Goal: Information Seeking & Learning: Check status

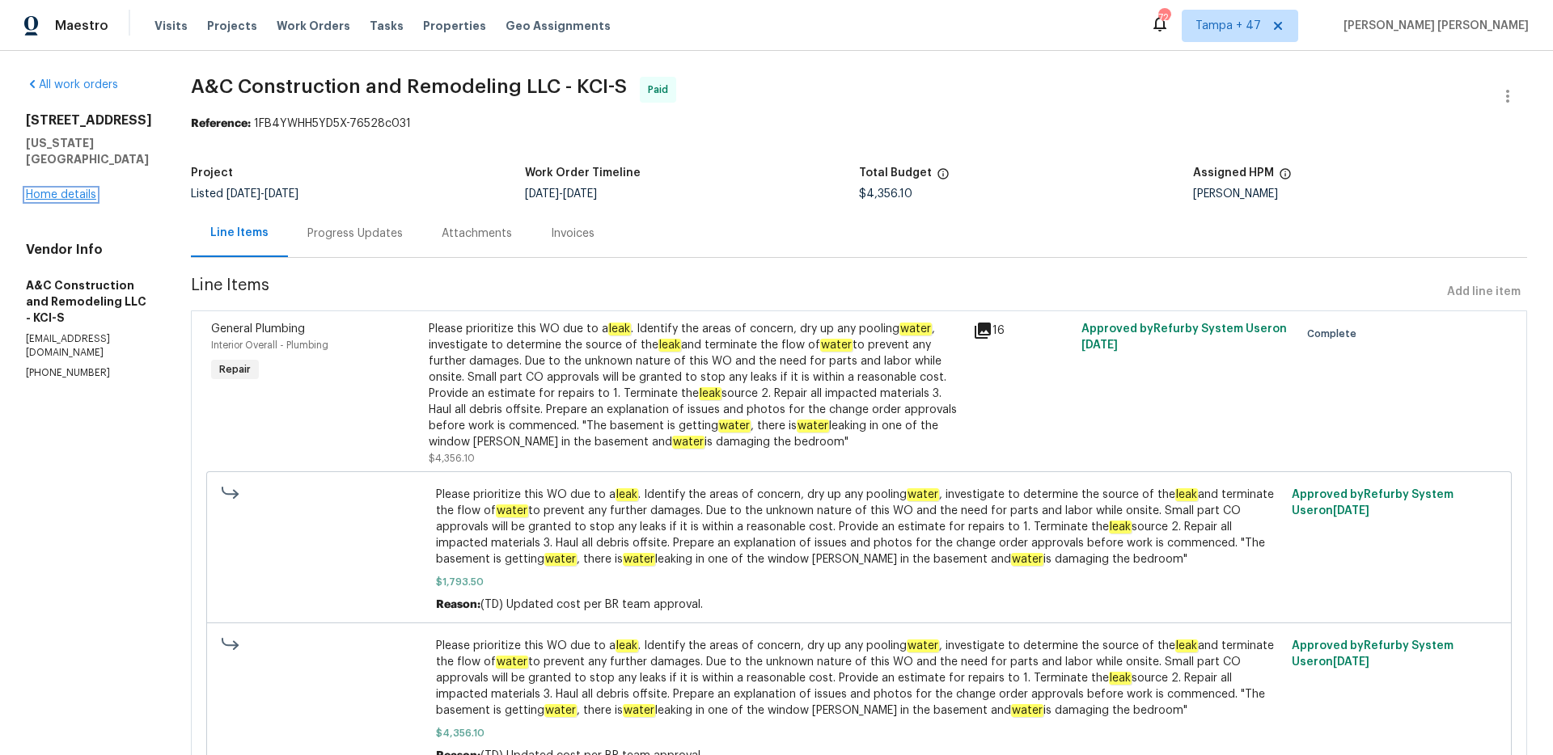
click at [76, 189] on link "Home details" at bounding box center [61, 194] width 70 height 11
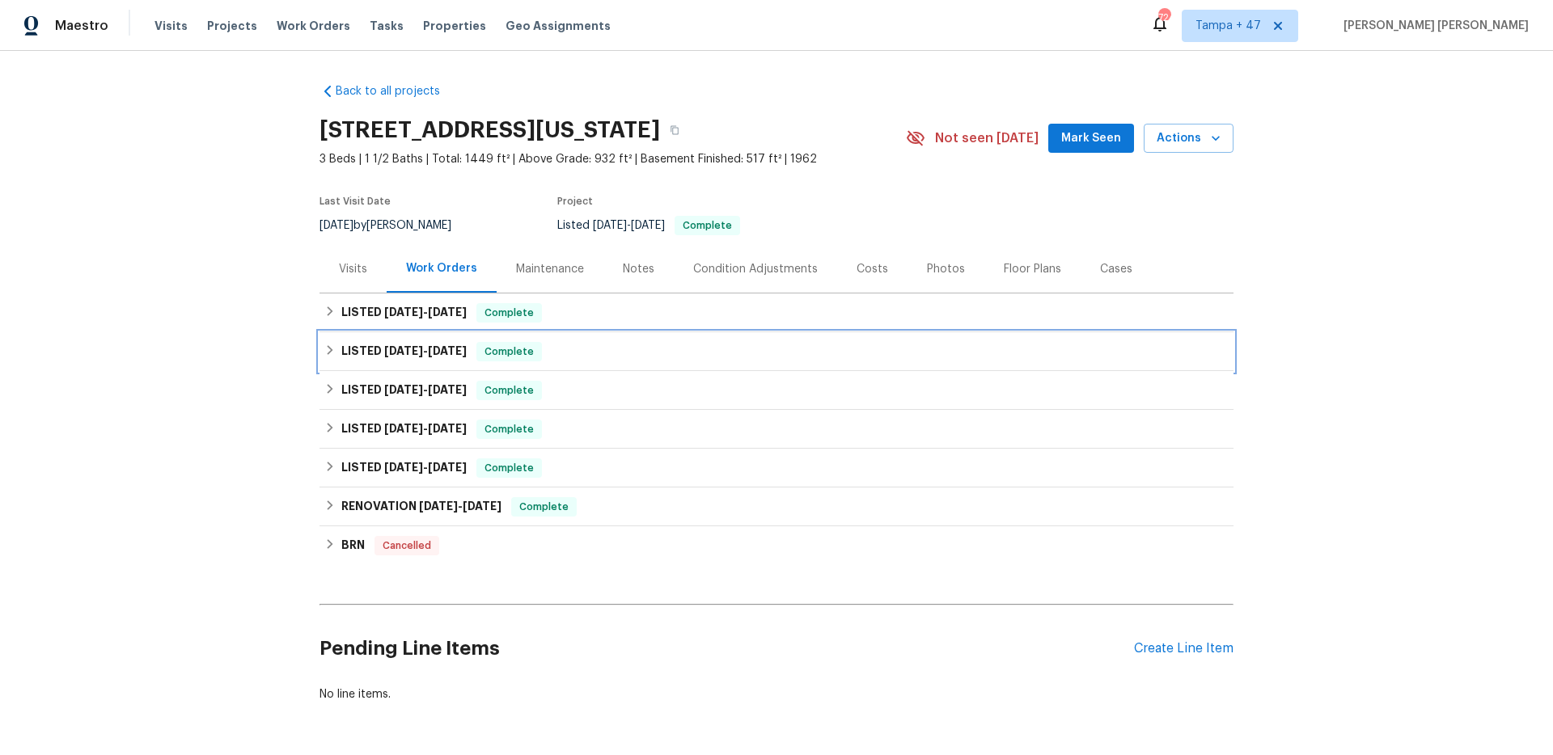
click at [487, 357] on span "Complete" at bounding box center [509, 352] width 62 height 16
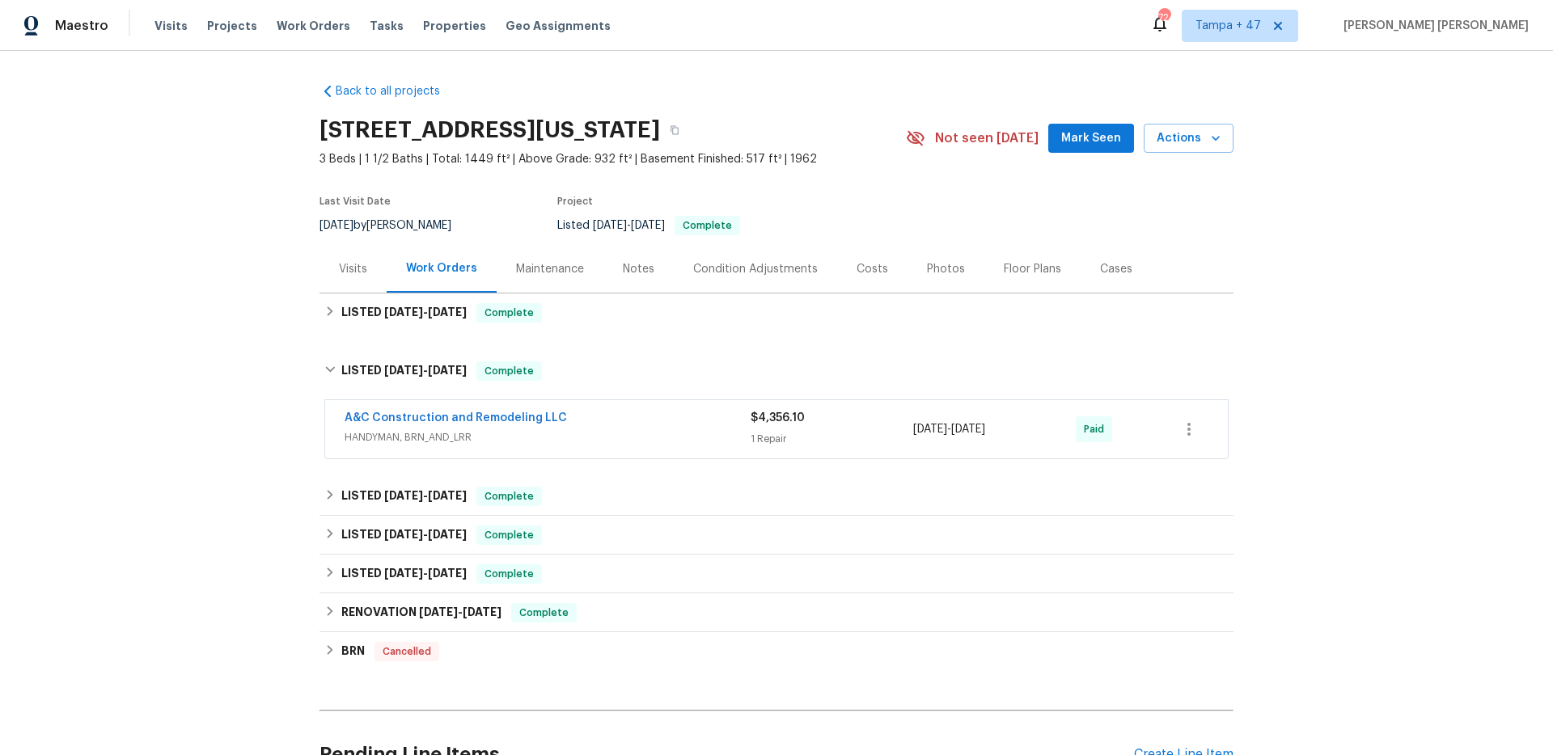
click at [675, 426] on div "A&C Construction and Remodeling LLC" at bounding box center [547, 419] width 406 height 19
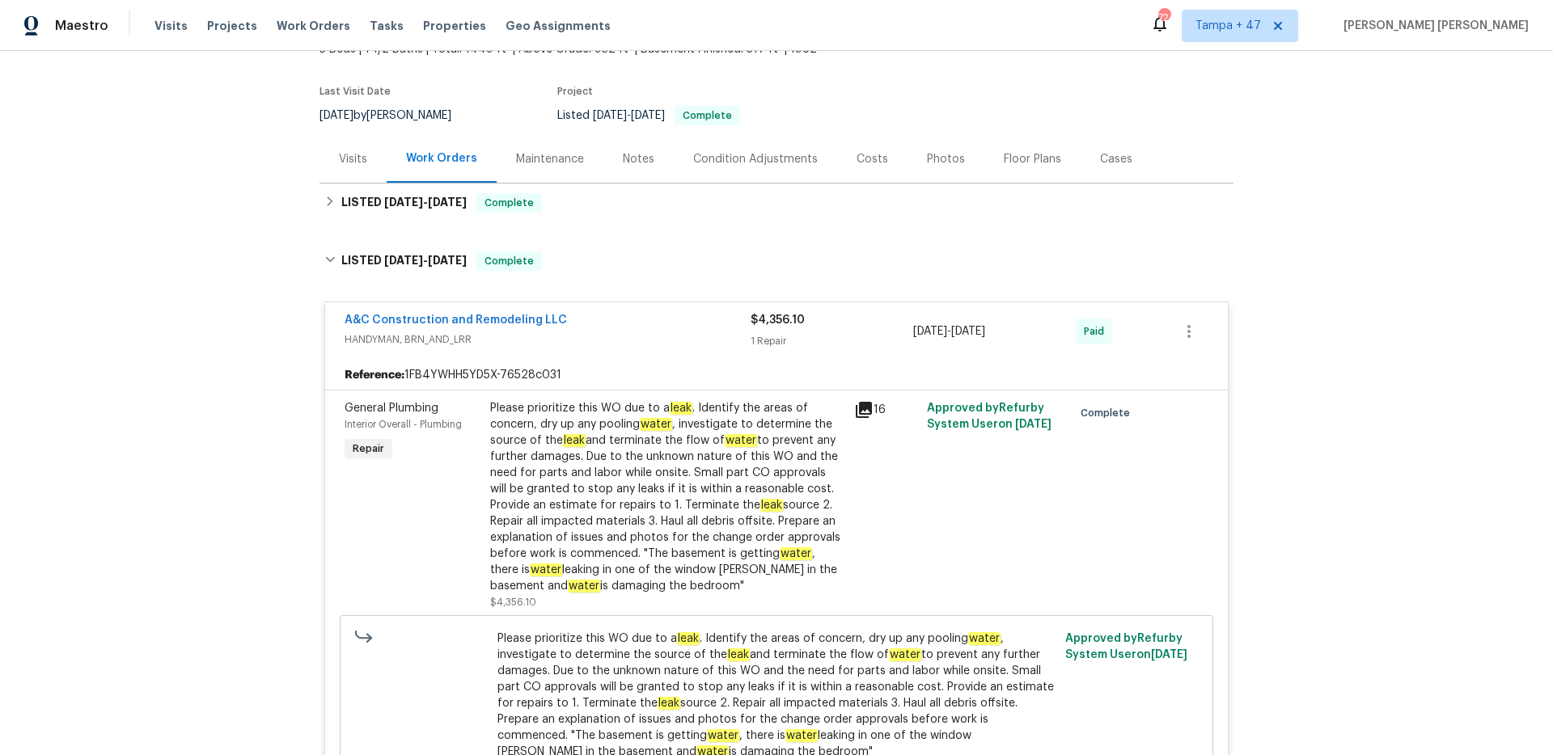
scroll to position [184, 0]
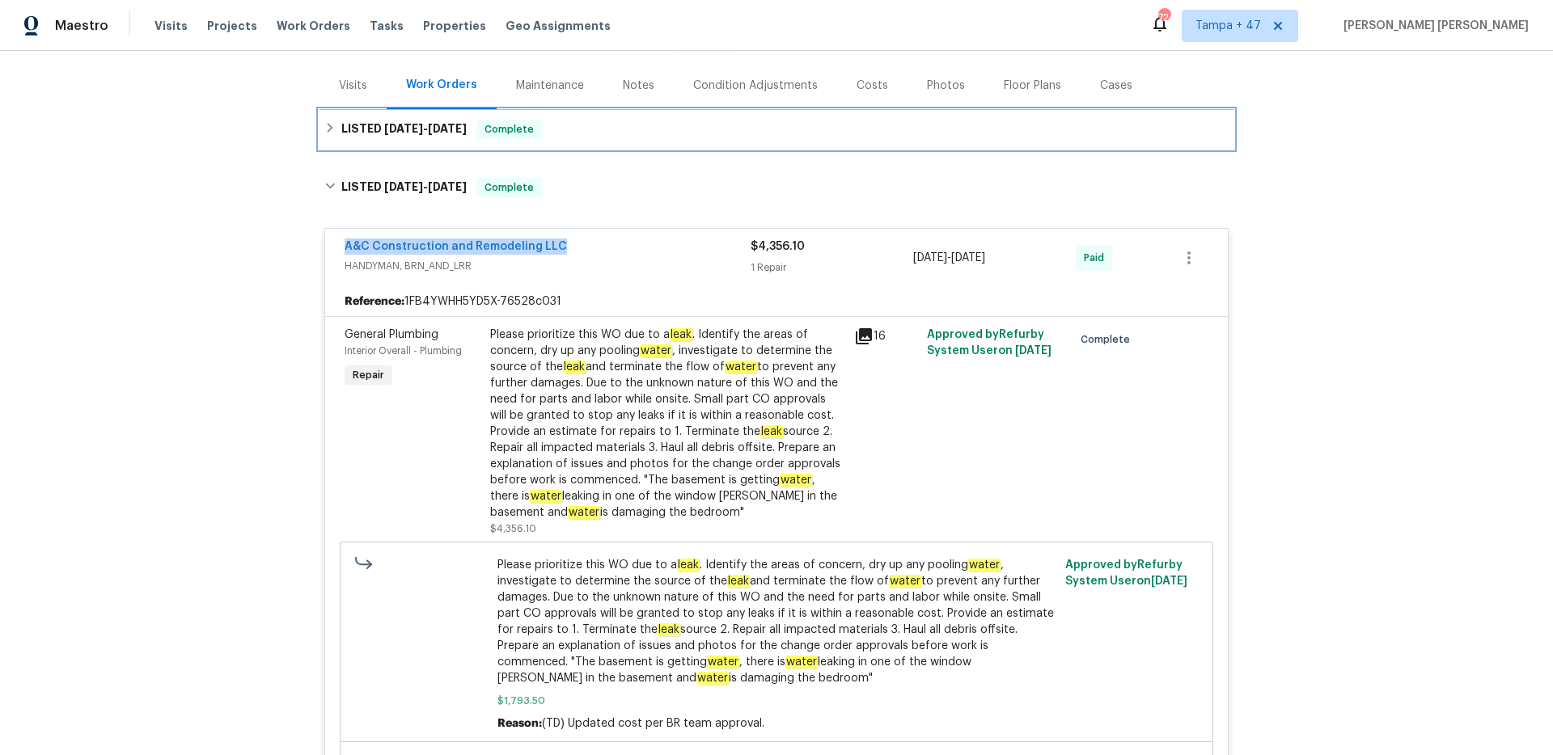
click at [385, 125] on span "8/11/25" at bounding box center [403, 128] width 39 height 11
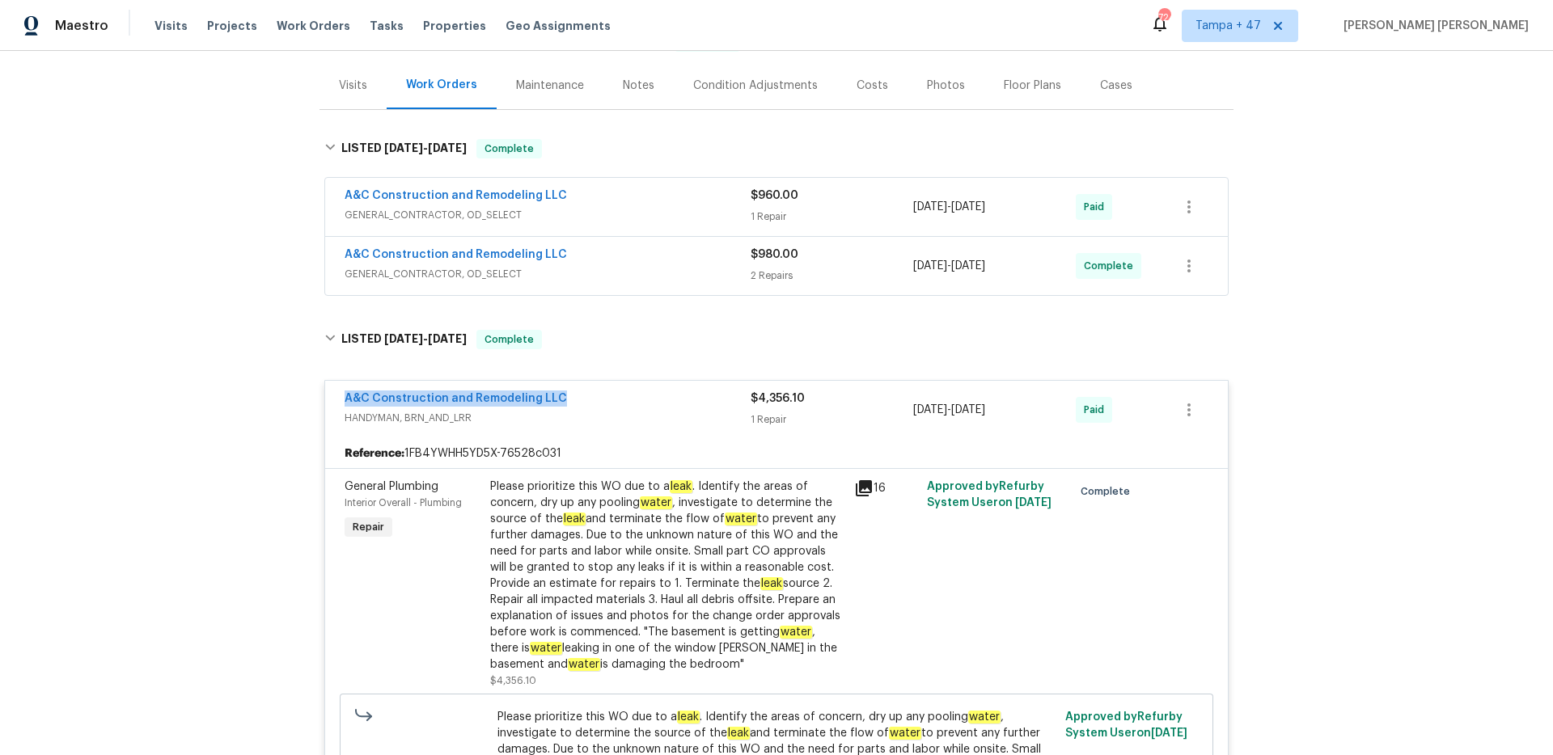
click at [681, 205] on div "A&C Construction and Remodeling LLC" at bounding box center [547, 197] width 406 height 19
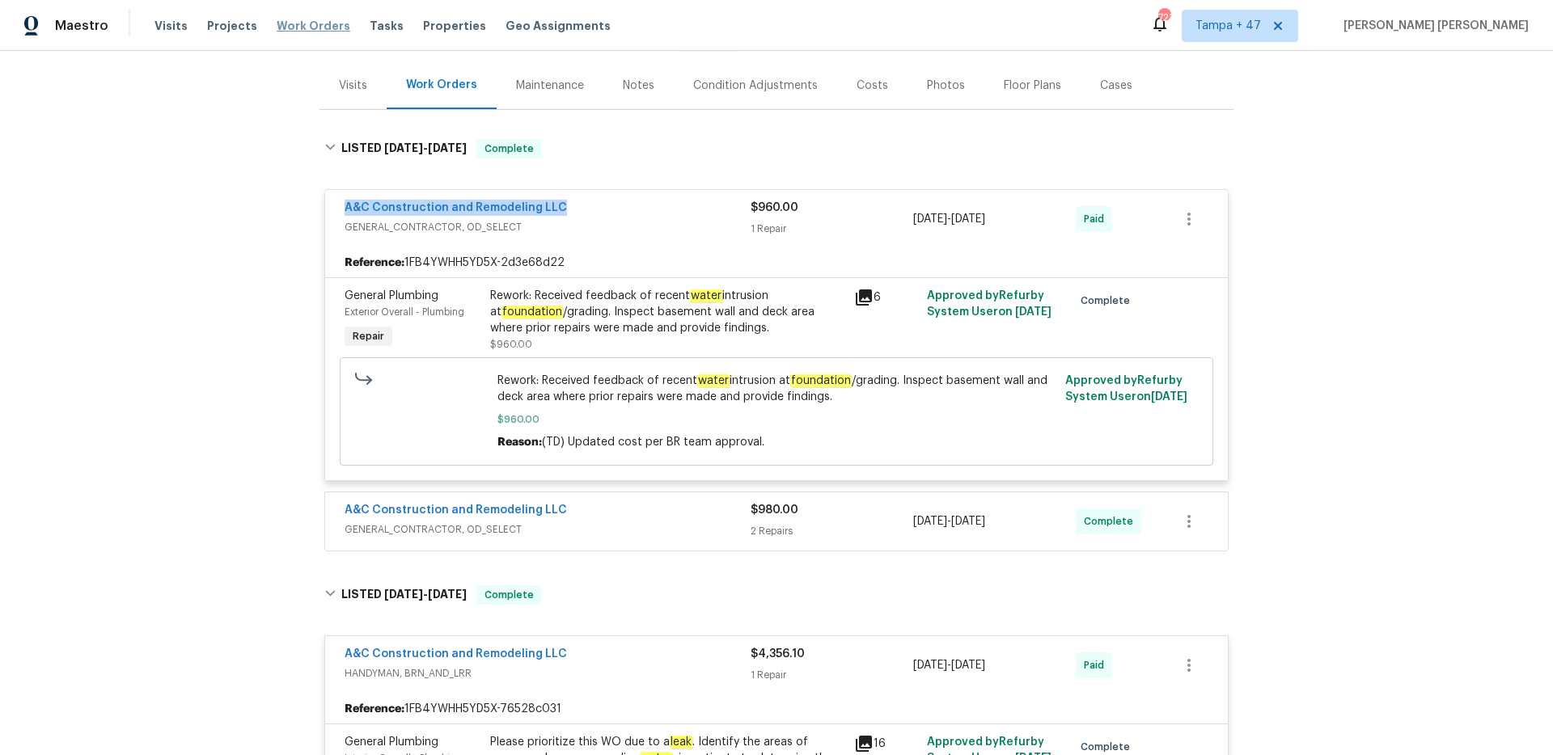
click at [319, 20] on span "Work Orders" at bounding box center [314, 26] width 74 height 16
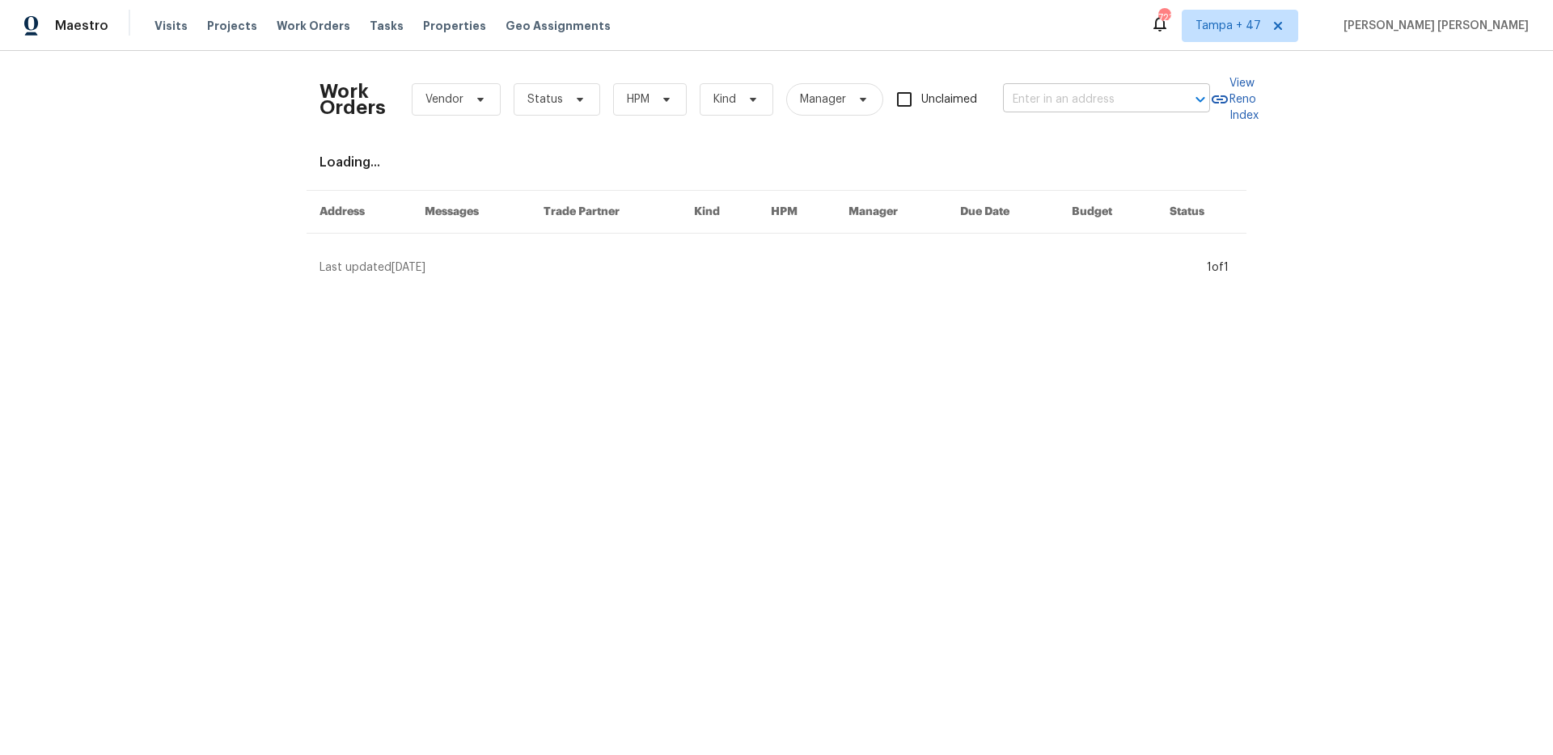
click at [1060, 94] on input "text" at bounding box center [1084, 99] width 162 height 25
paste input "4033 Treeshadow Dr, Saint Peters, MO 63376"
type input "4033 Treeshadow Dr, Saint Peters, MO 63376"
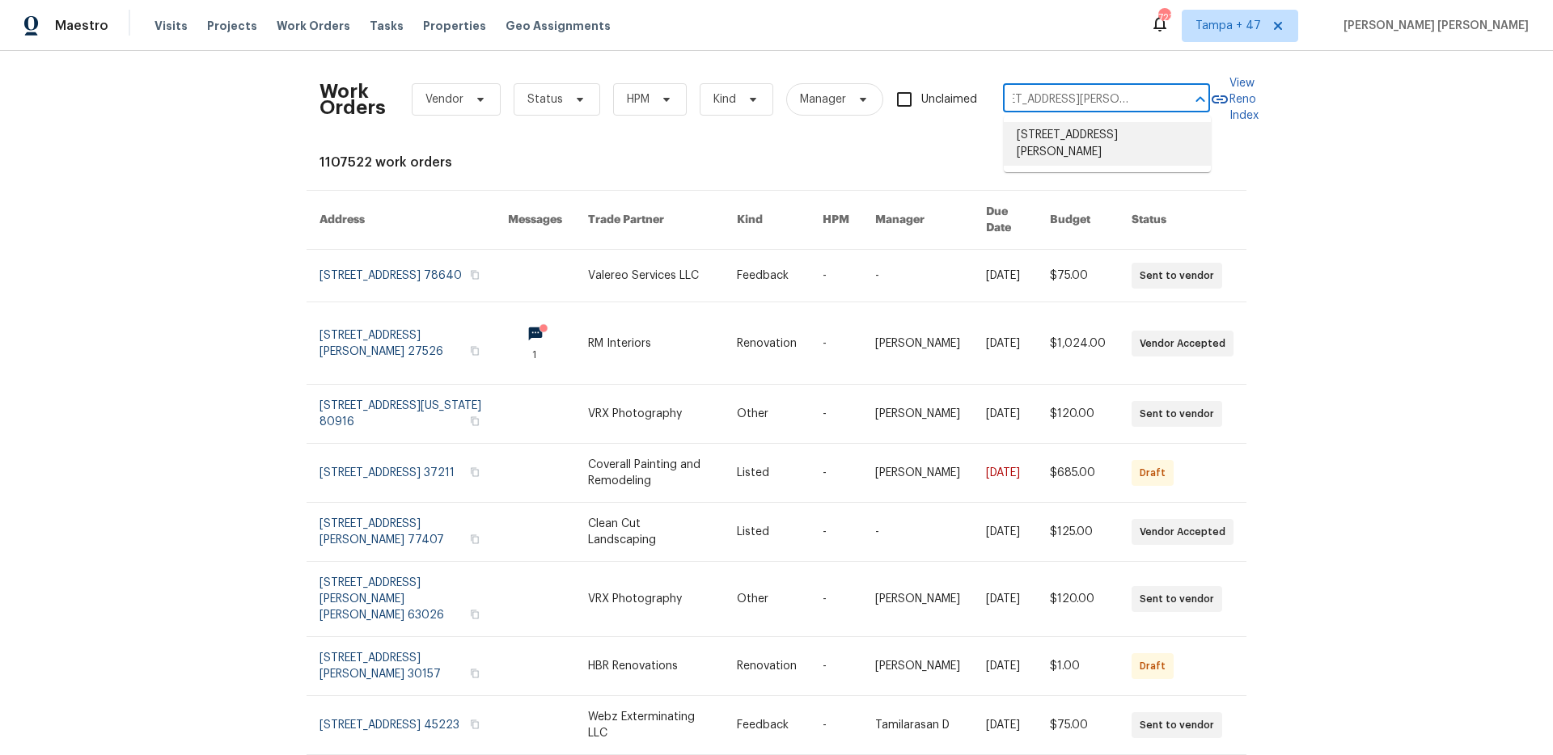
click at [1055, 139] on li "4033 Treeshadow Dr, Saint Peters, MO 63376" at bounding box center [1107, 144] width 207 height 44
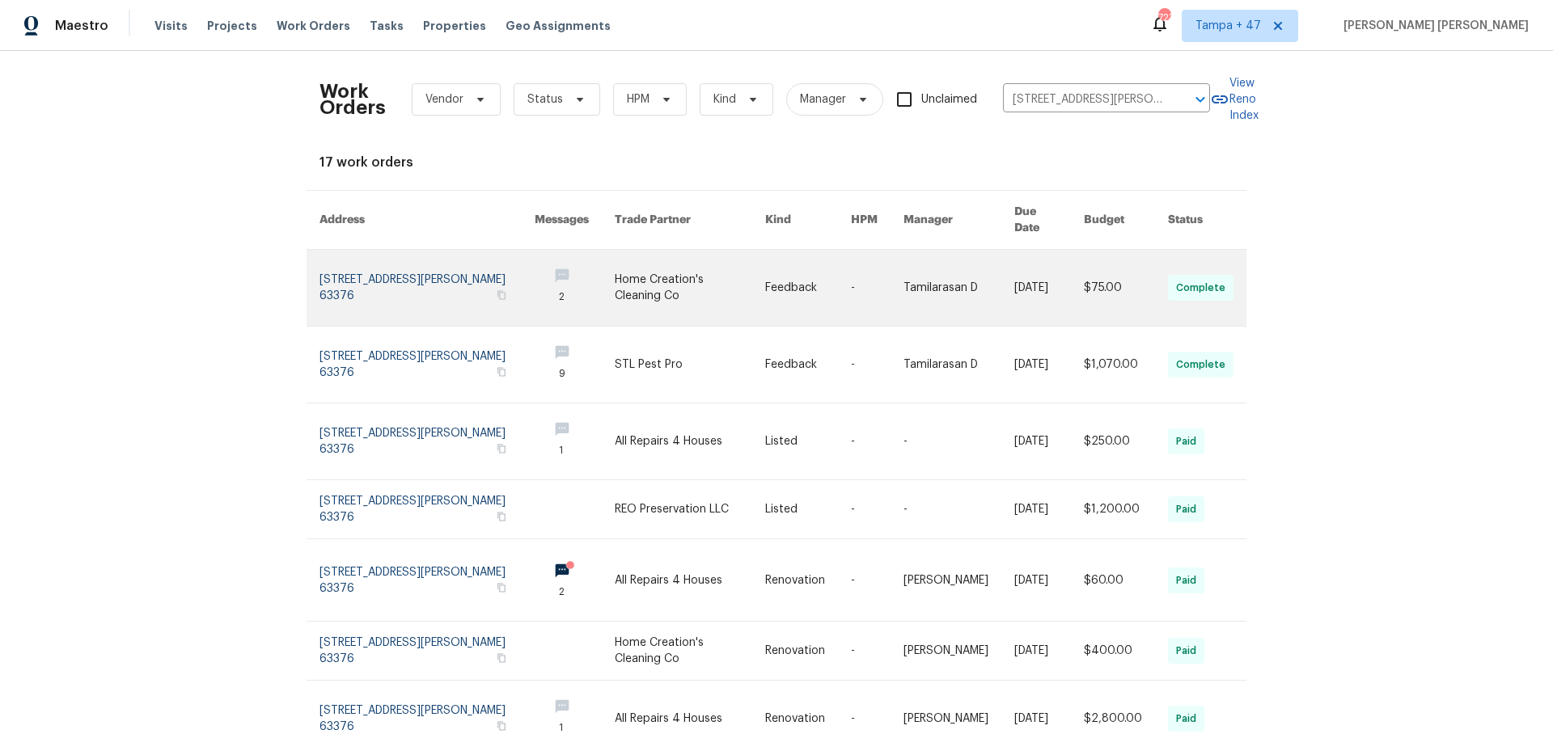
click at [843, 277] on link at bounding box center [808, 288] width 86 height 76
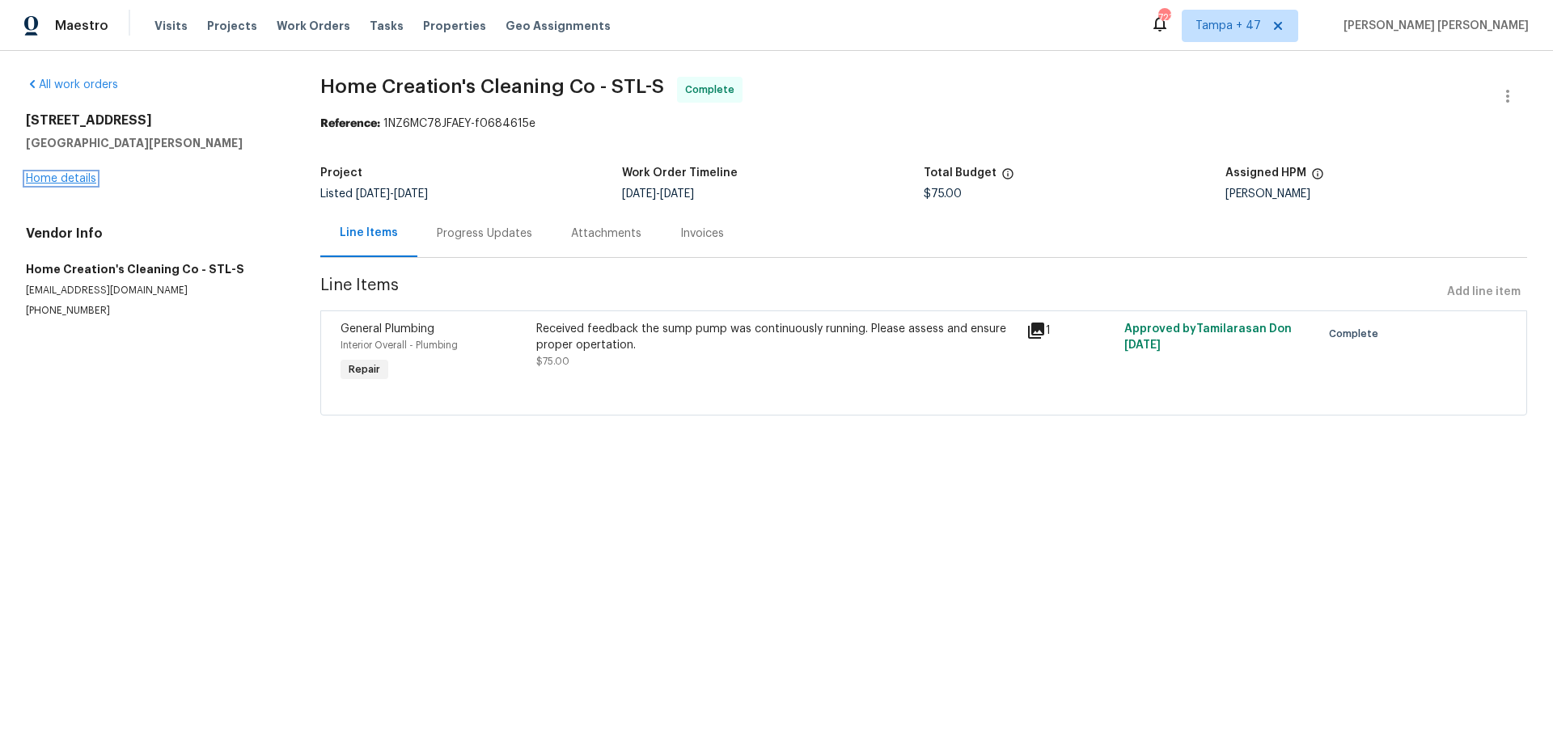
click at [91, 177] on link "Home details" at bounding box center [61, 178] width 70 height 11
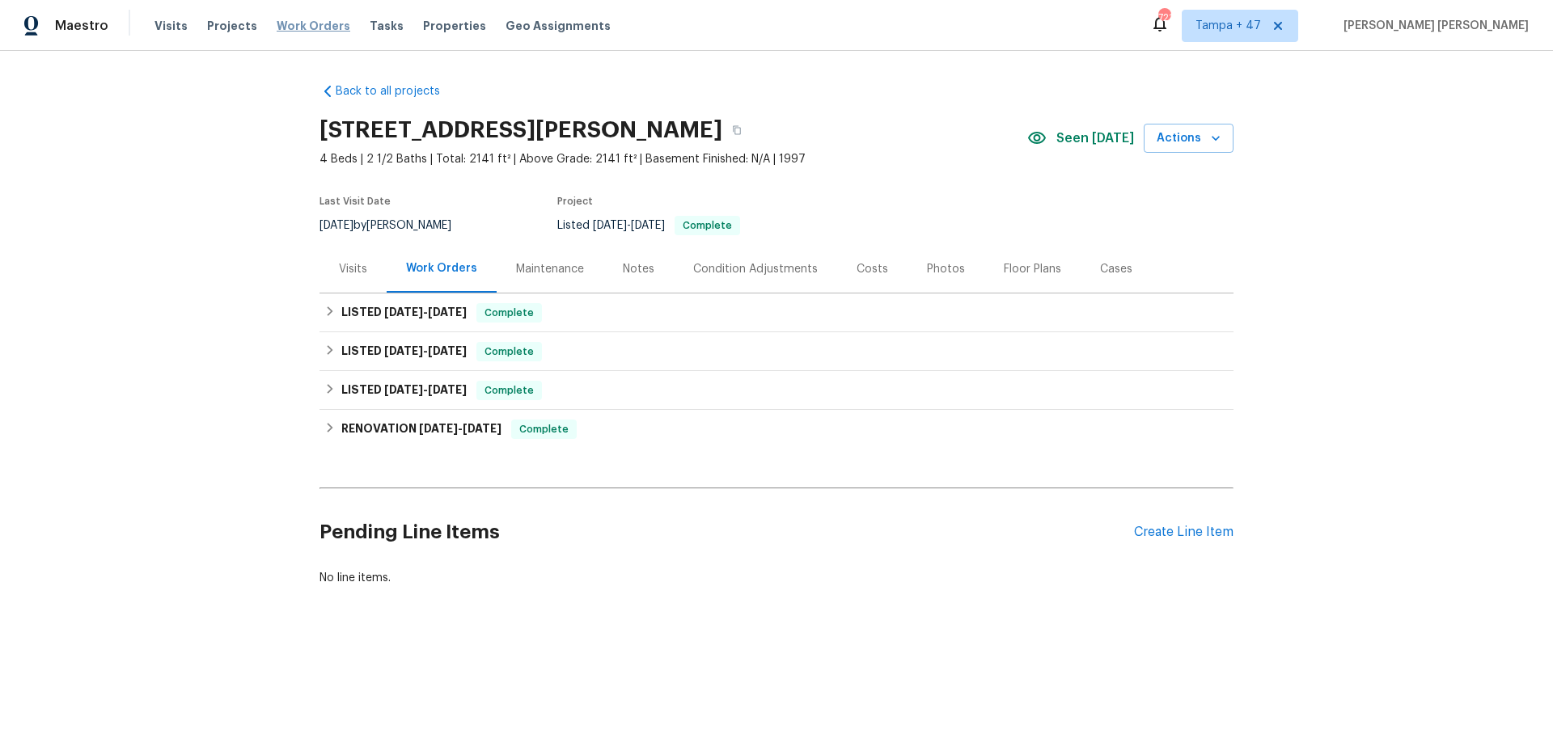
click at [306, 27] on span "Work Orders" at bounding box center [314, 26] width 74 height 16
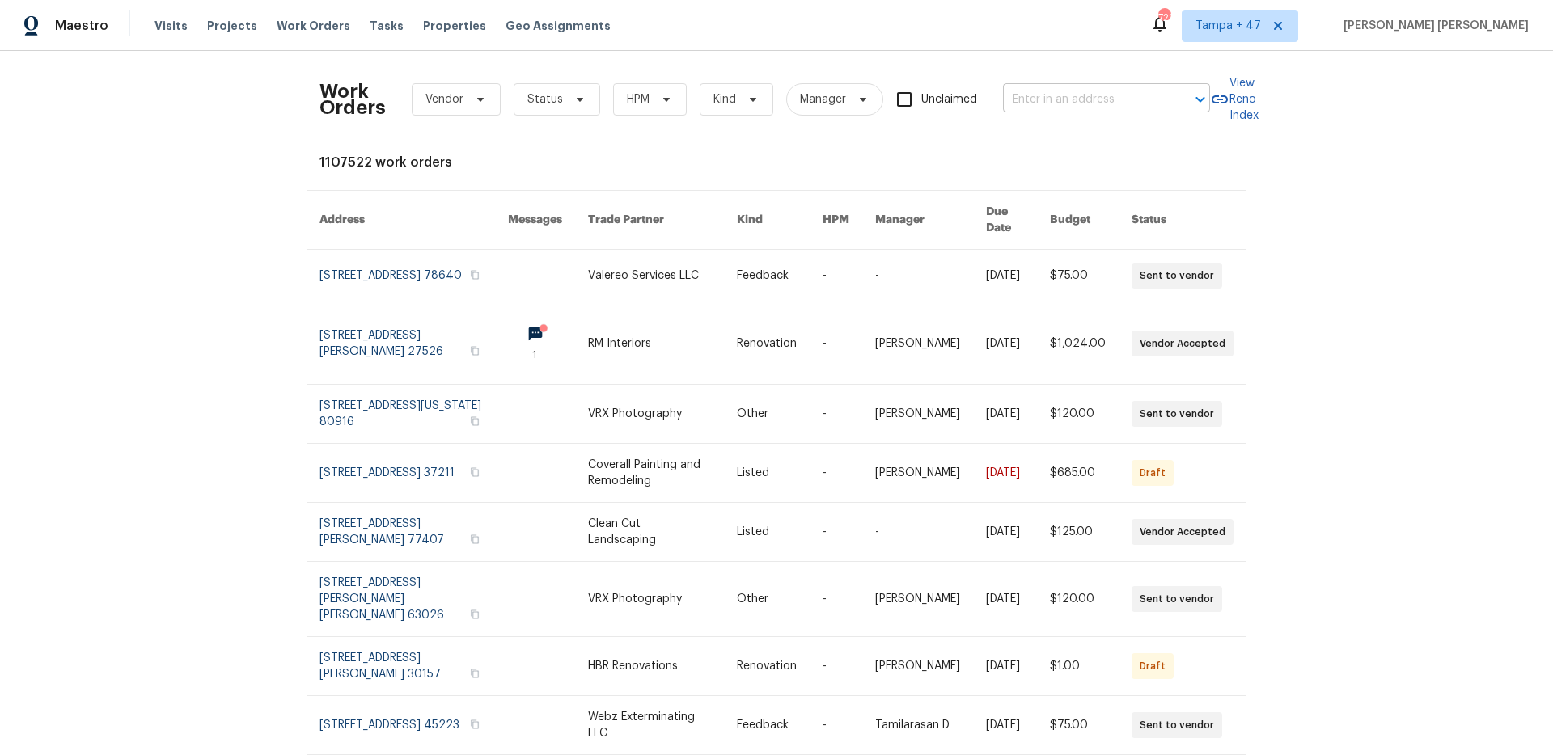
click at [1075, 91] on input "text" at bounding box center [1084, 99] width 162 height 25
paste input "7401 Pecos Trl NW, Albuquerque, NM 87120"
type input "7401 Pecos Trl NW, Albuquerque, NM 87120"
click at [1074, 140] on li "7401 Pecos Trl NW, Albuquerque, NM 87120" at bounding box center [1107, 135] width 207 height 27
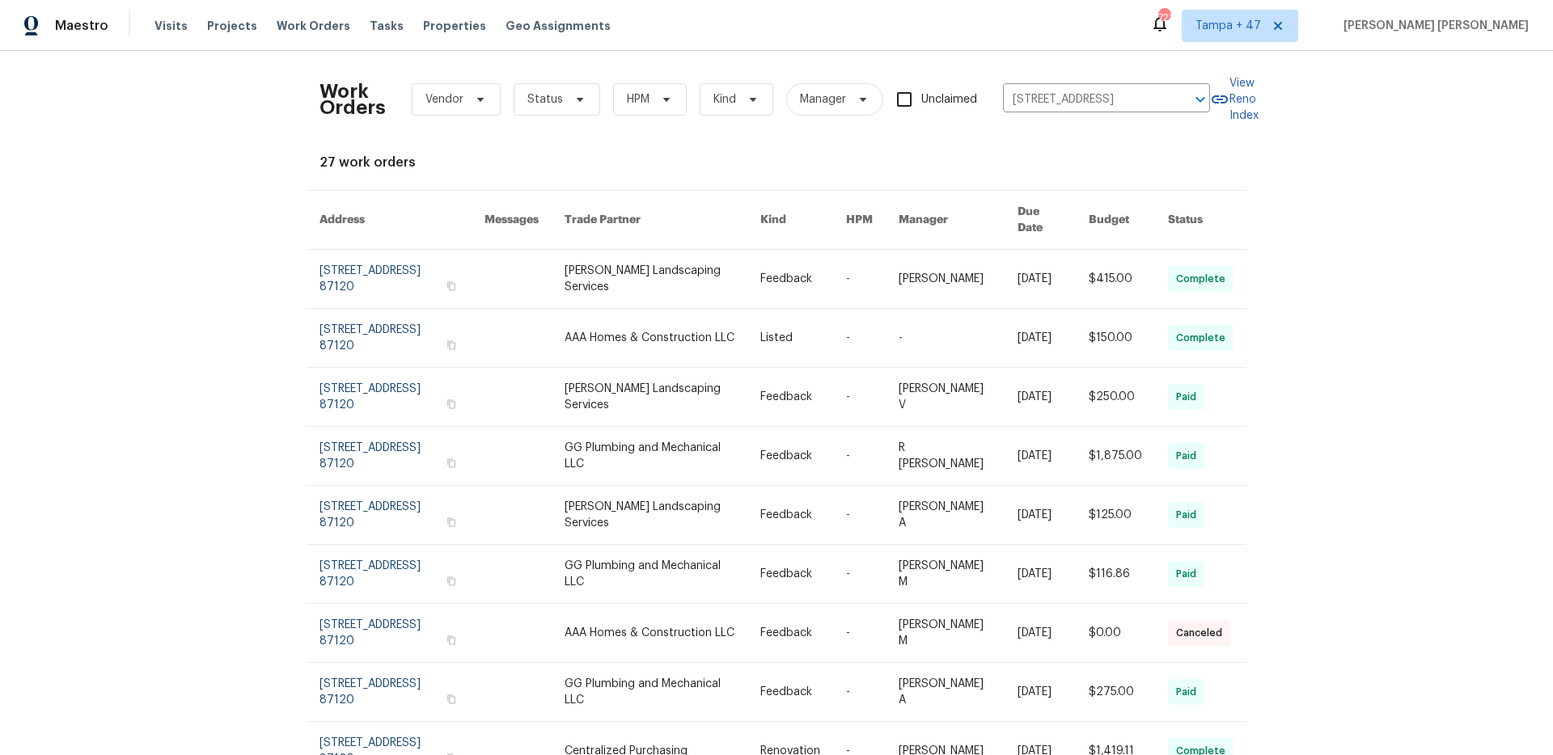
click at [972, 250] on link at bounding box center [958, 279] width 120 height 58
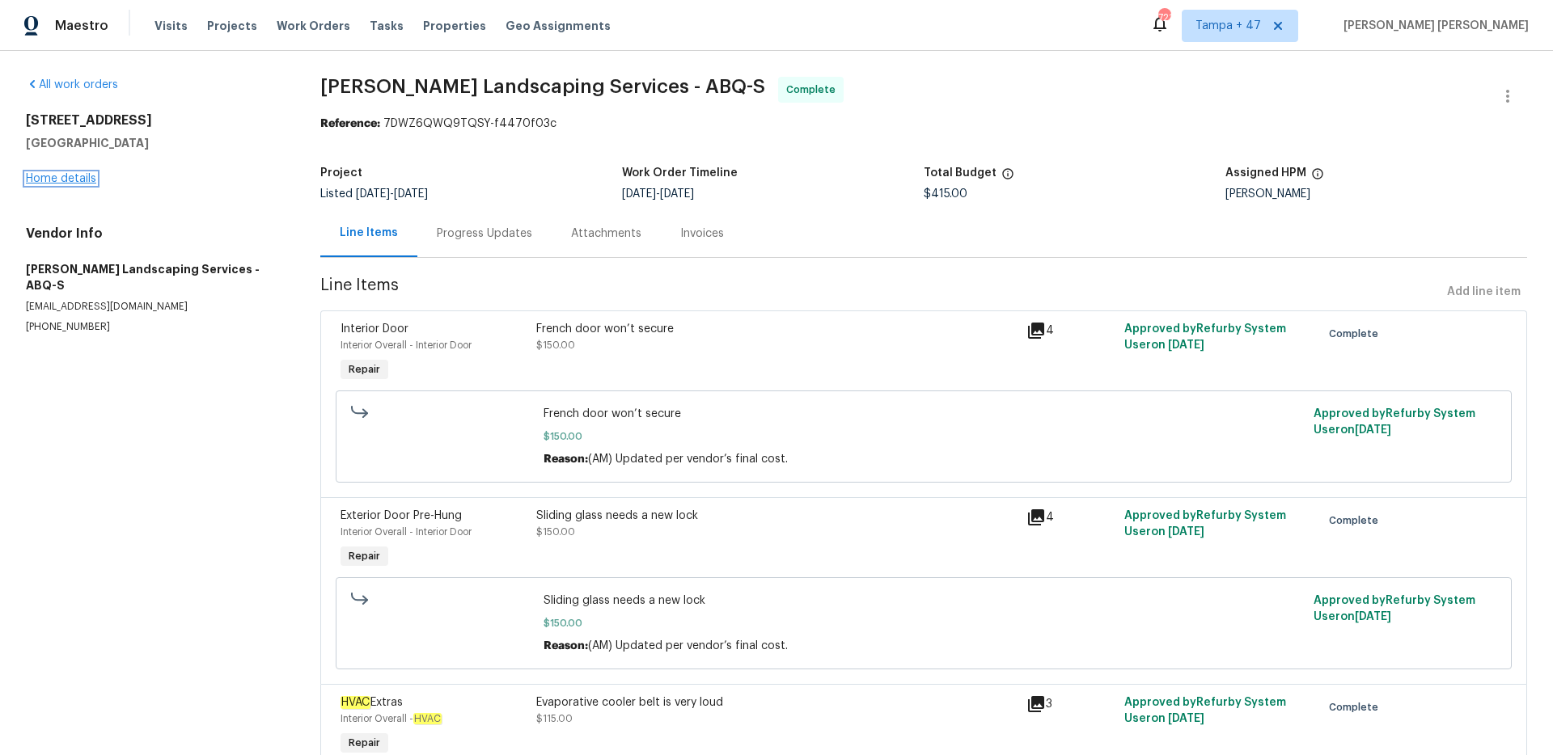
click at [69, 177] on link "Home details" at bounding box center [61, 178] width 70 height 11
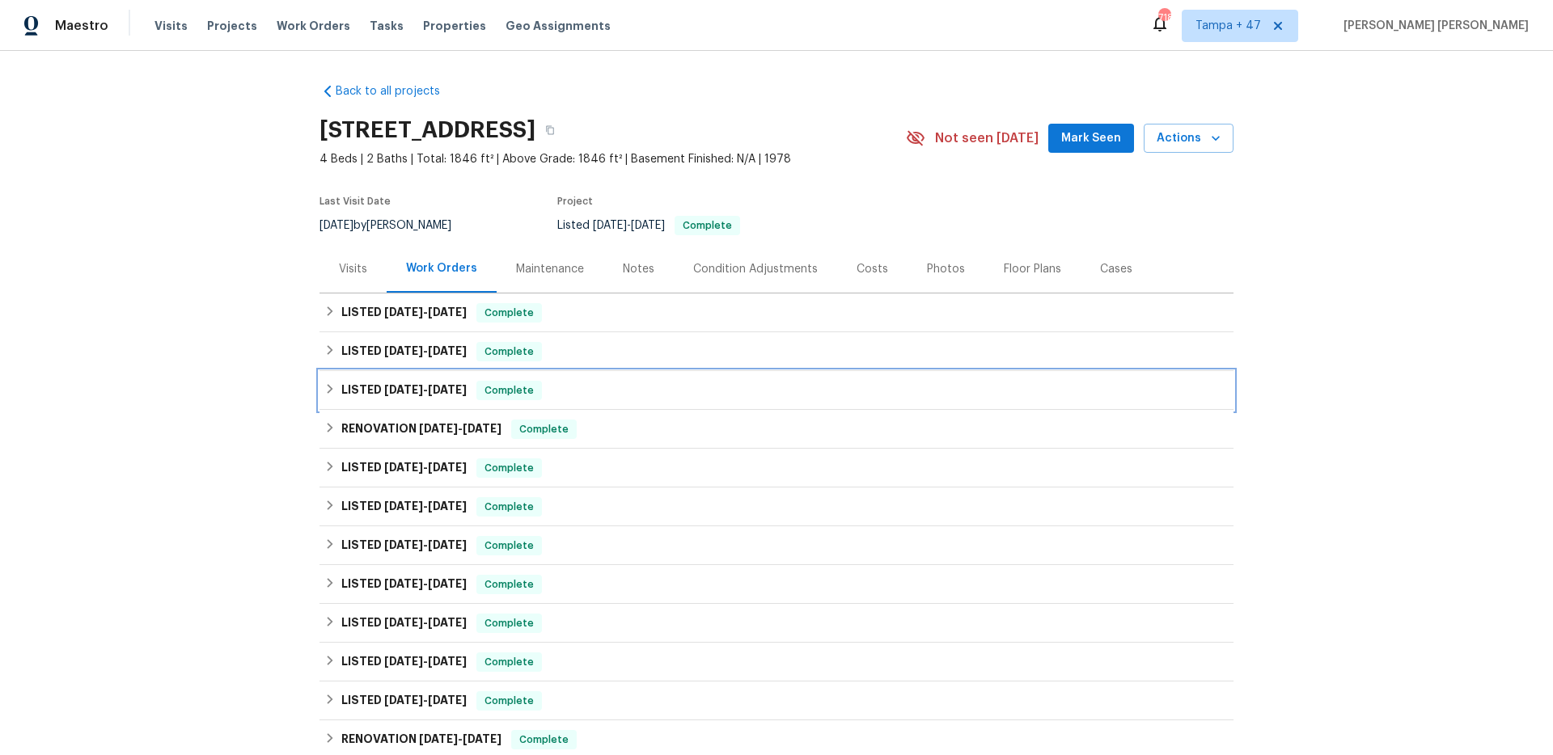
click at [485, 387] on span "Complete" at bounding box center [509, 391] width 62 height 16
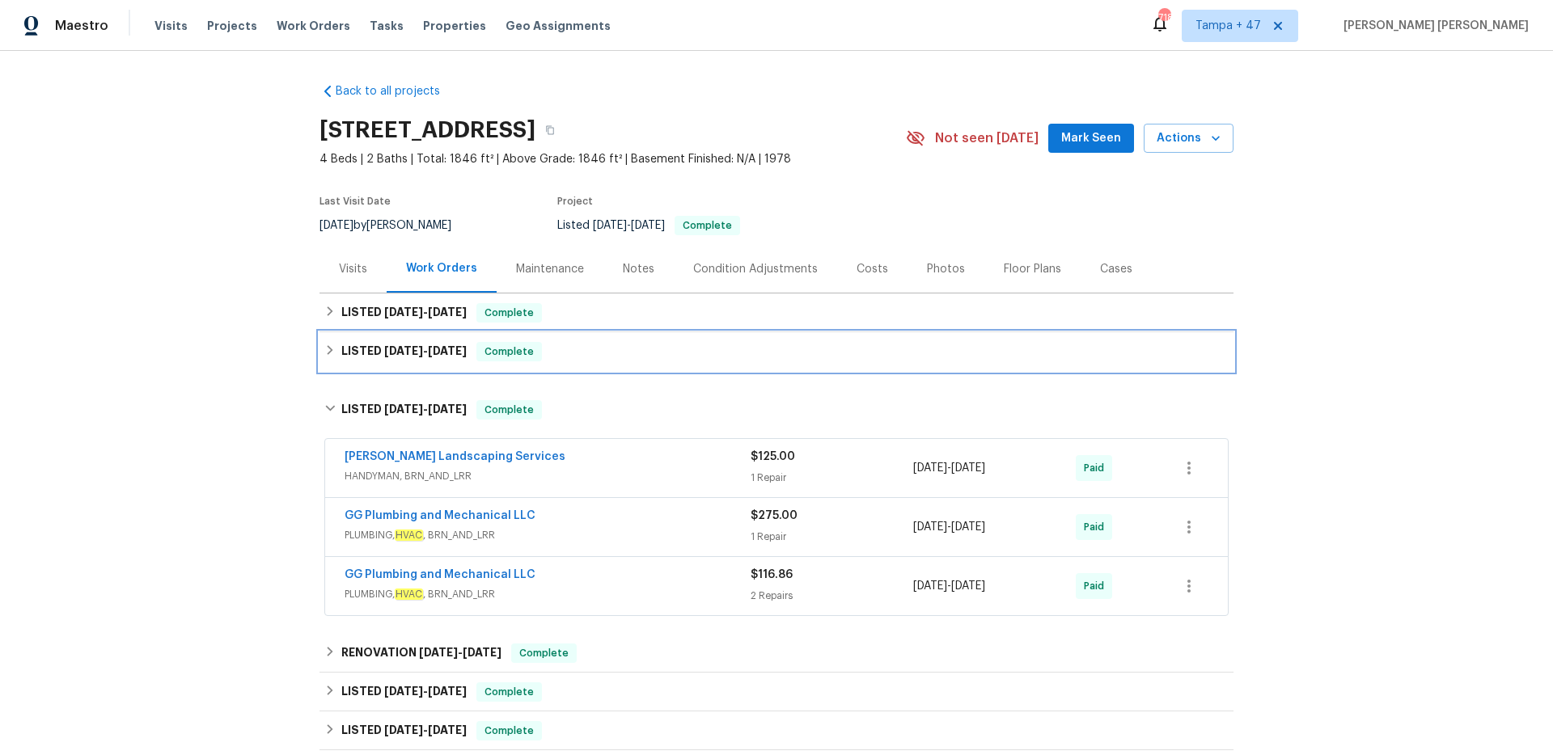
click at [541, 339] on div "LISTED 7/25/25 - 8/5/25 Complete" at bounding box center [776, 351] width 914 height 39
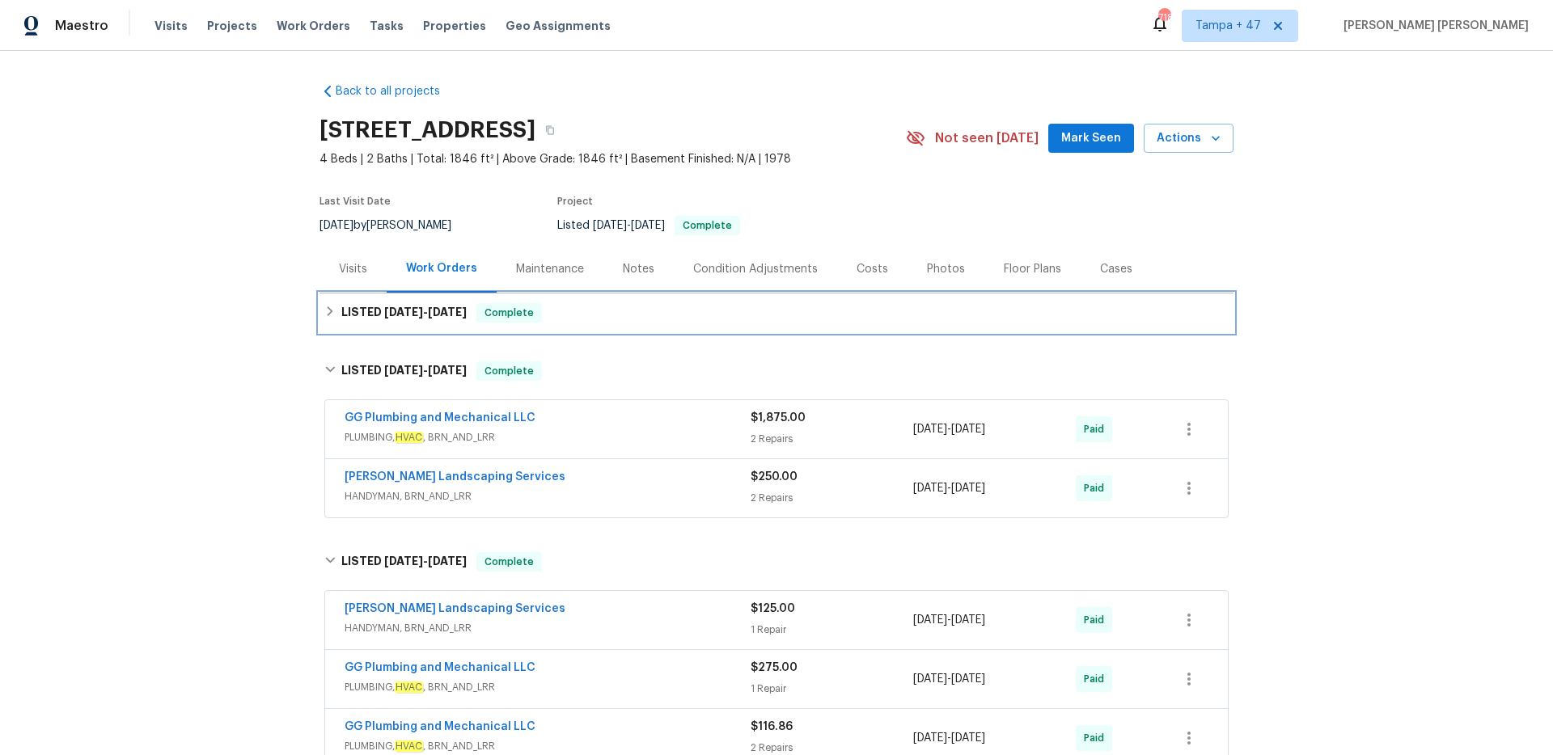
click at [569, 311] on div "LISTED 8/28/25 - 9/9/25 Complete" at bounding box center [776, 312] width 904 height 19
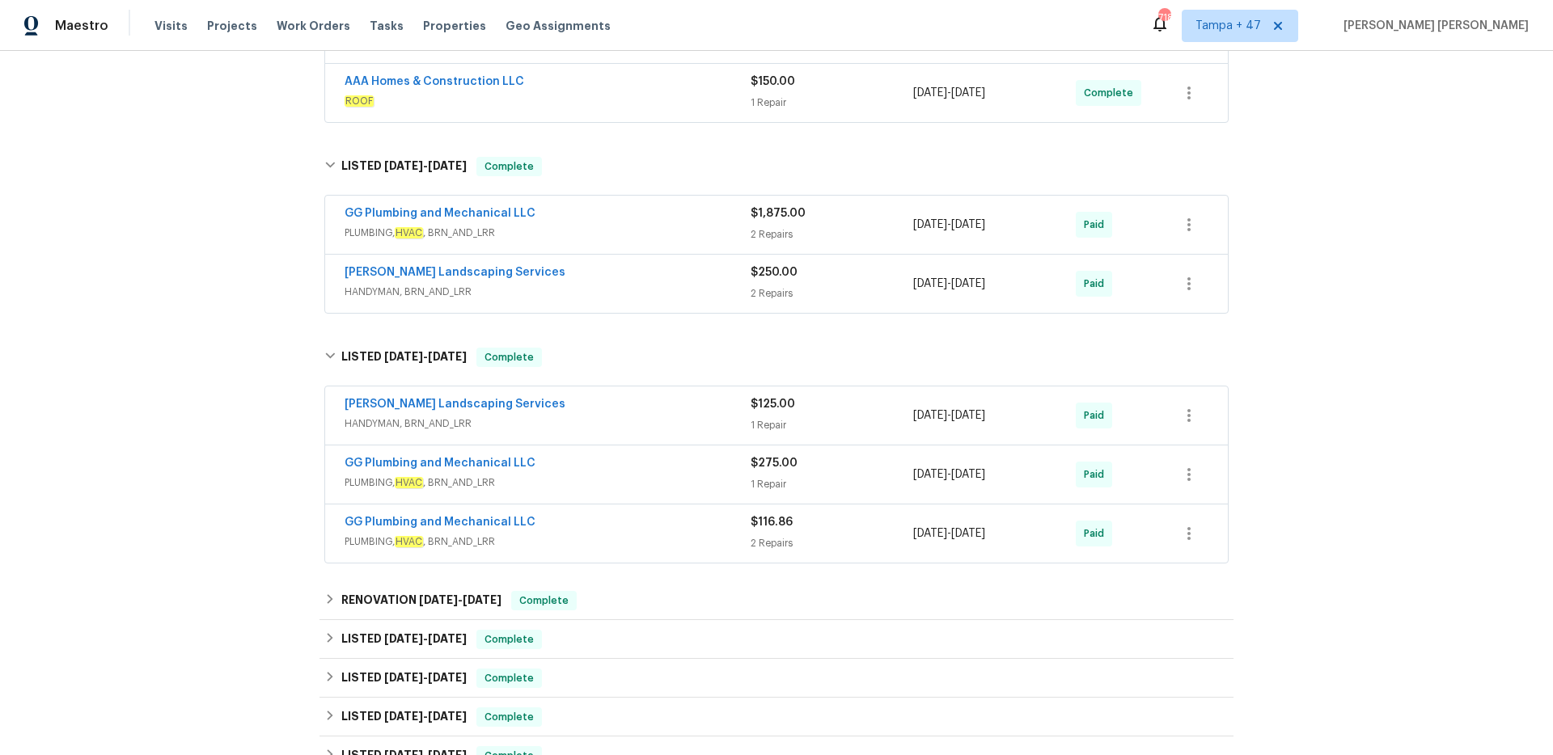
scroll to position [533, 0]
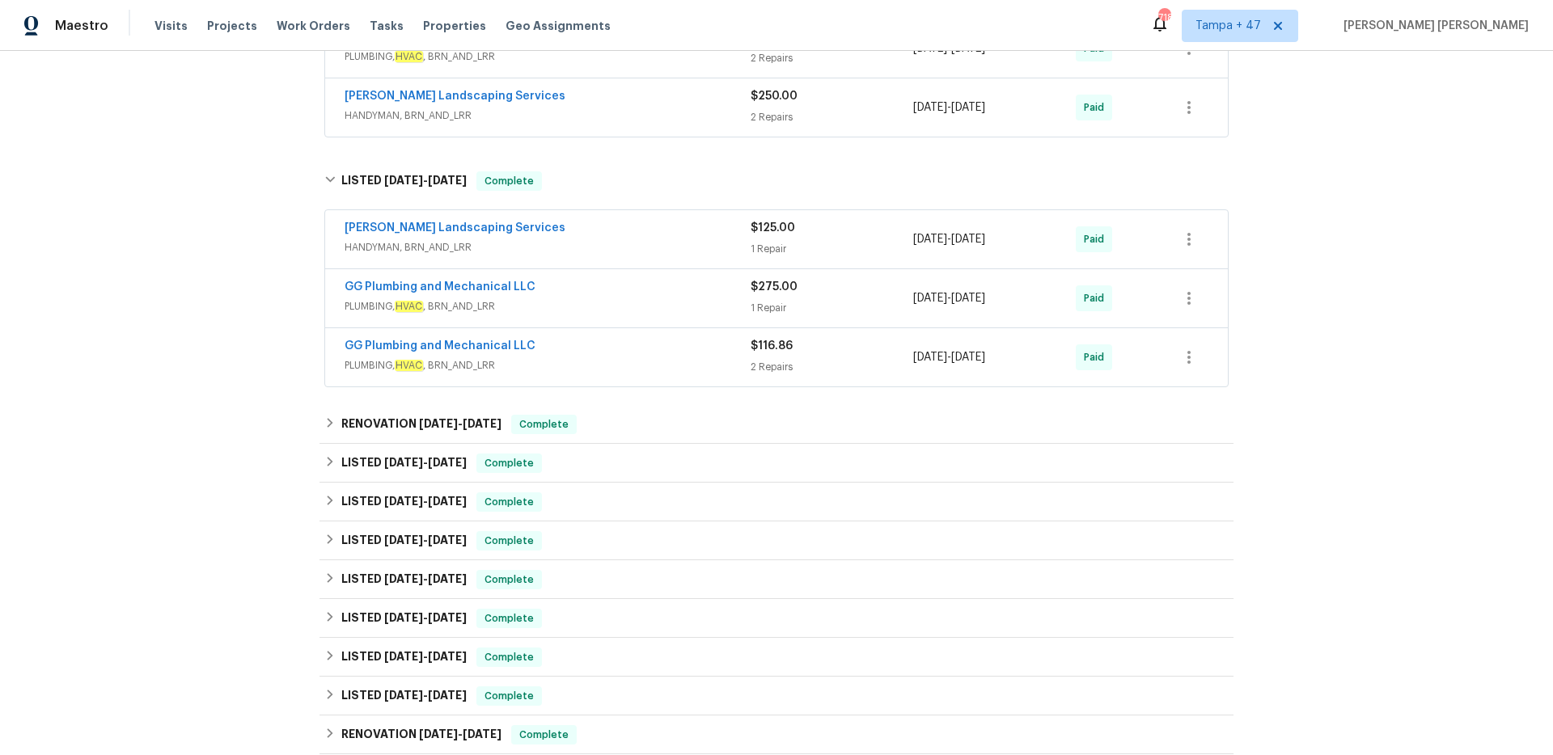
click at [634, 349] on div "GG Plumbing and Mechanical LLC" at bounding box center [547, 347] width 406 height 19
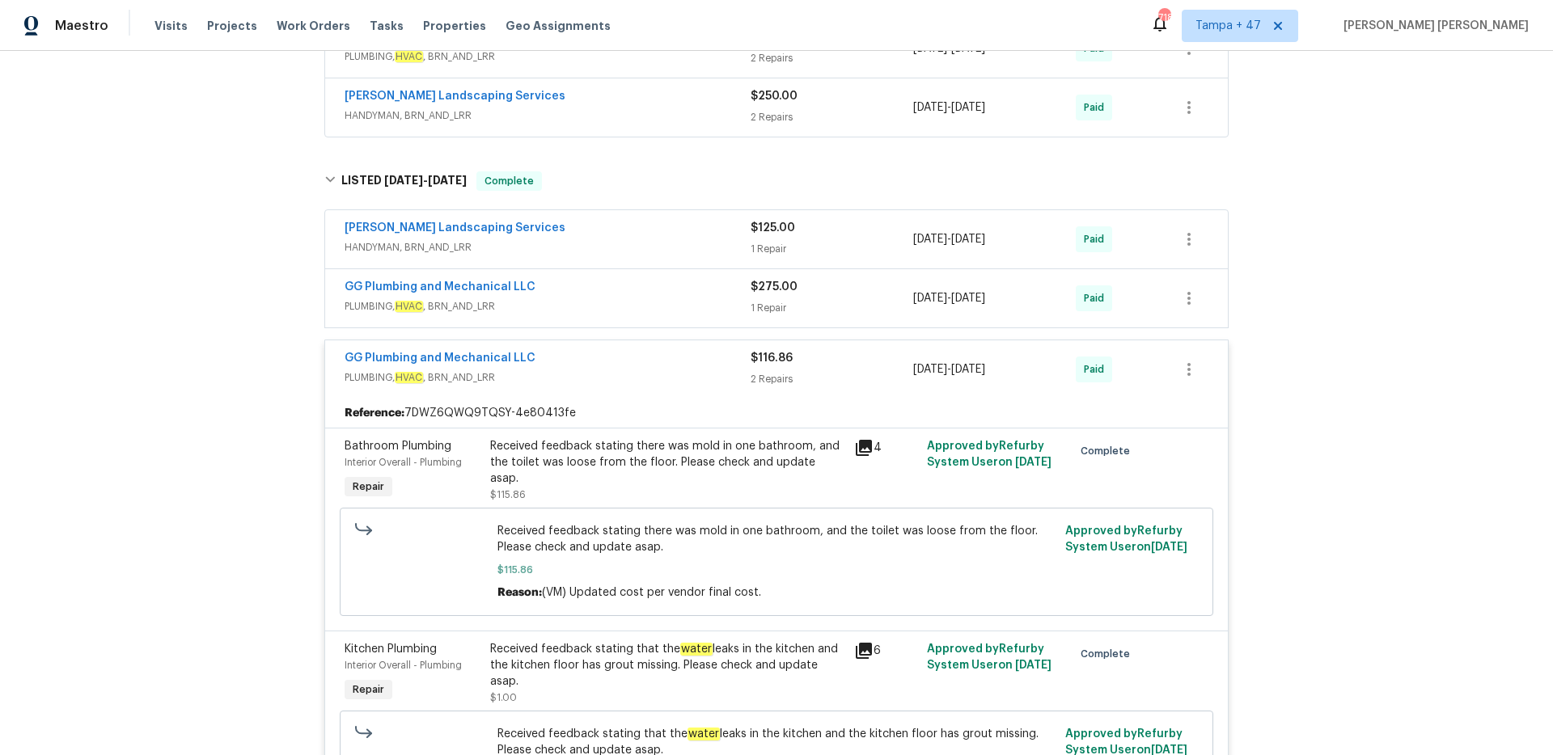
click at [652, 287] on div "GG Plumbing and Mechanical LLC" at bounding box center [547, 288] width 406 height 19
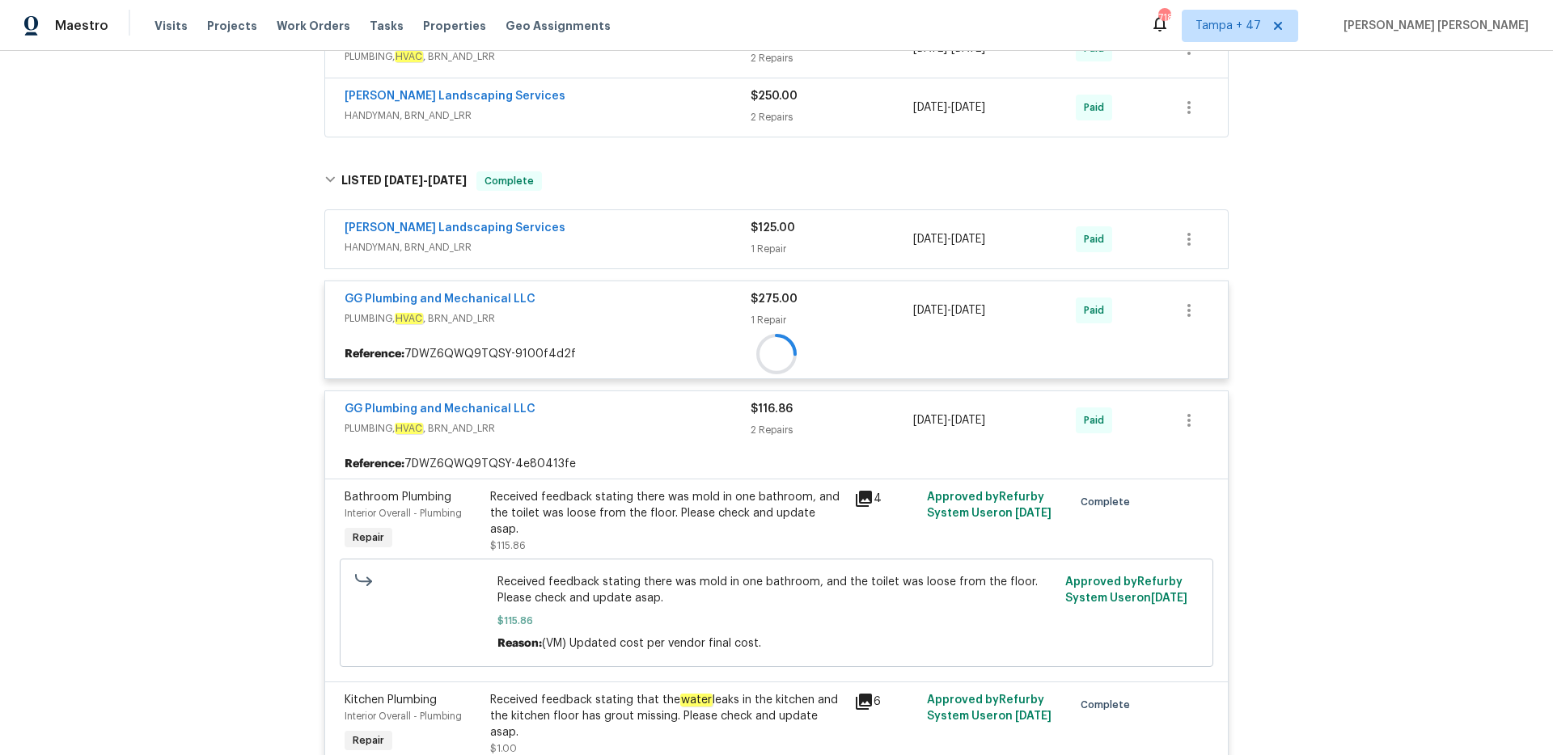
scroll to position [514, 0]
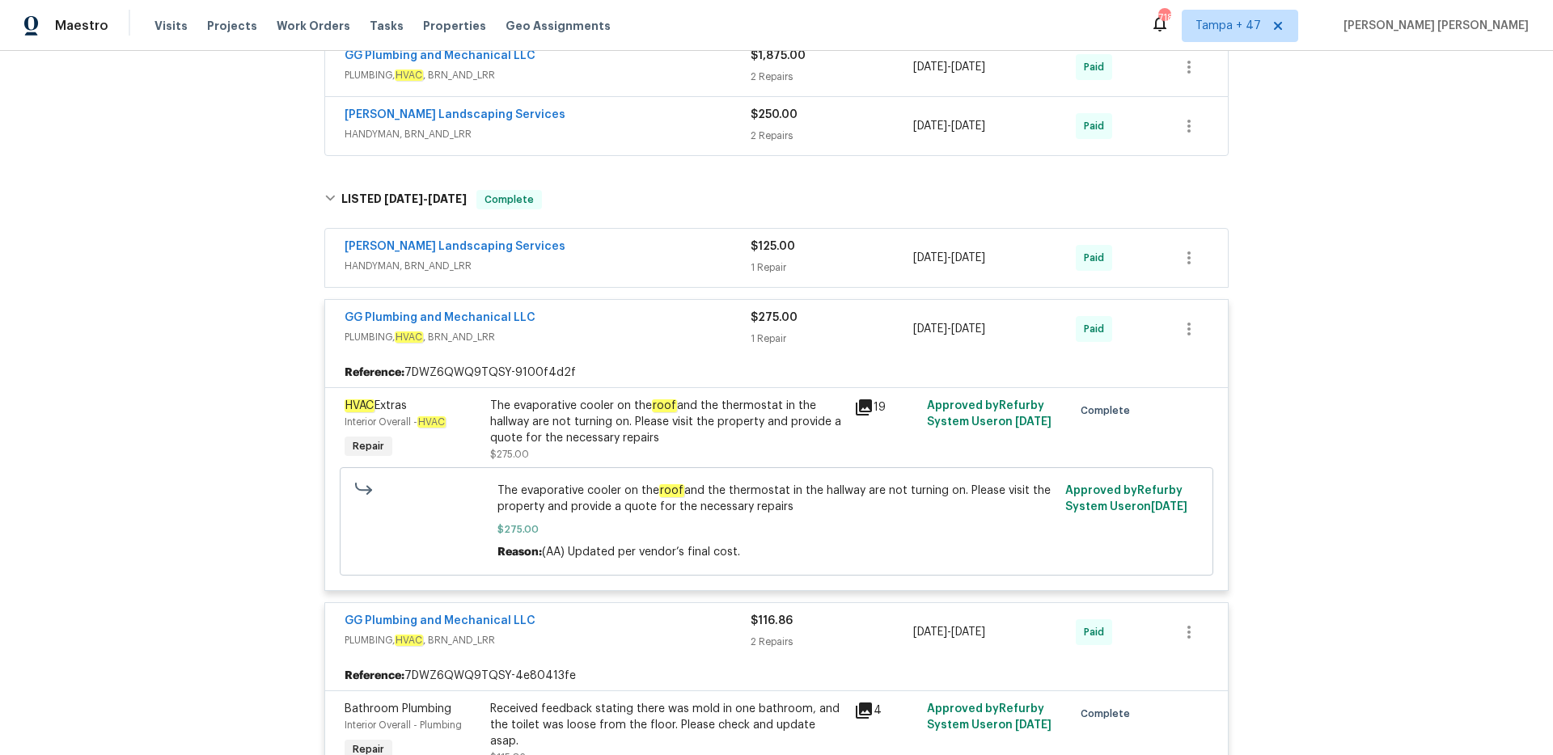
click at [676, 262] on span "HANDYMAN, BRN_AND_LRR" at bounding box center [547, 266] width 406 height 16
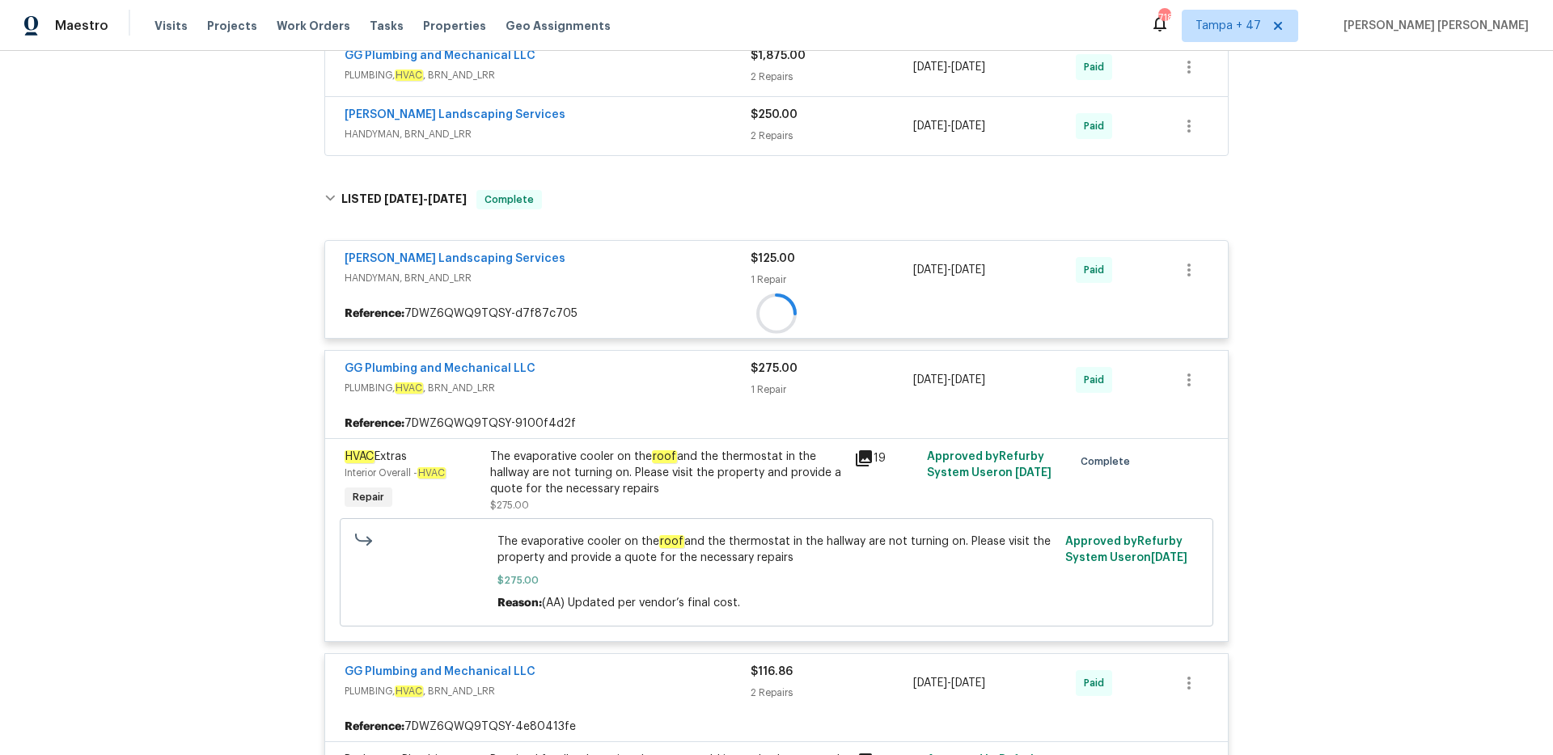
scroll to position [472, 0]
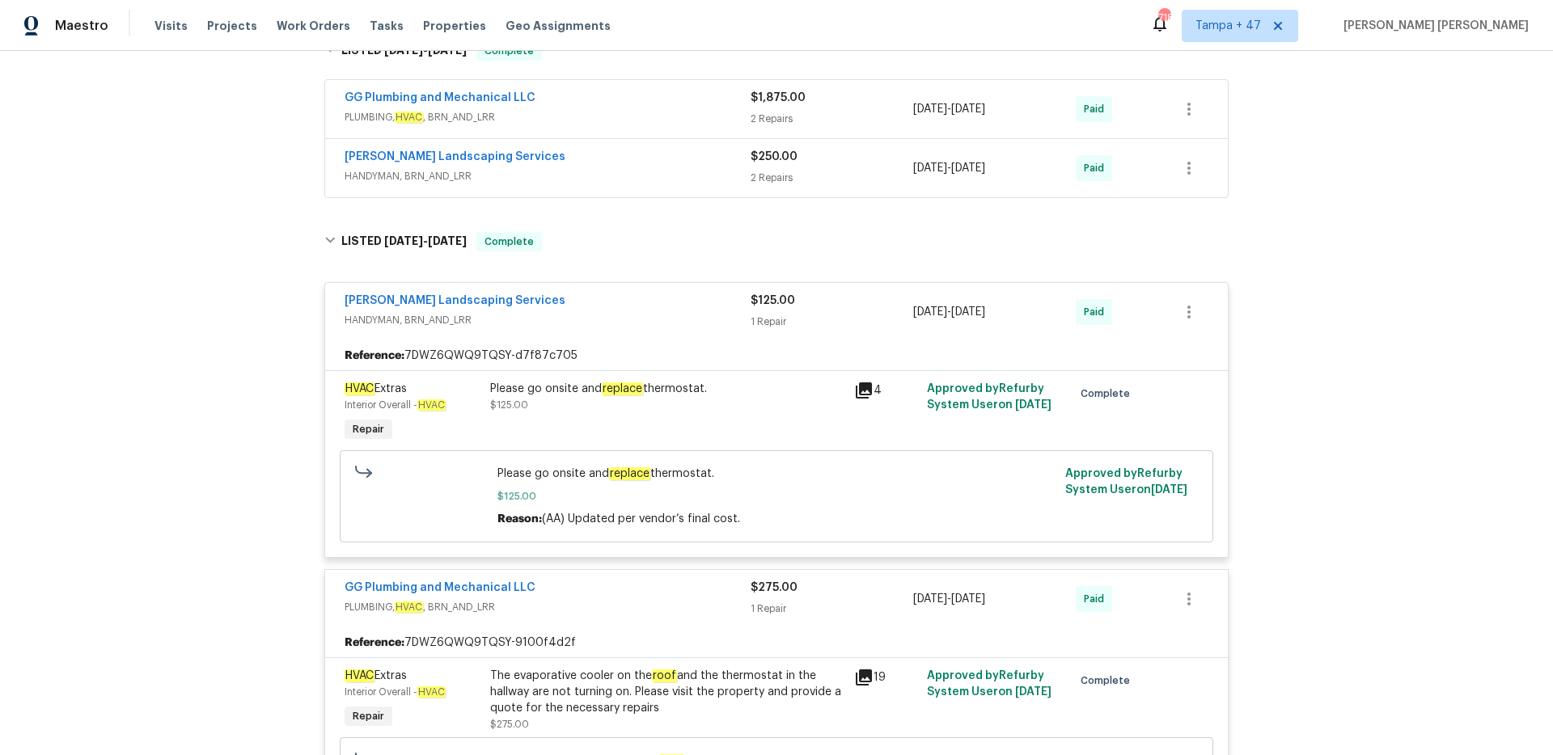
click at [689, 168] on span "HANDYMAN, BRN_AND_LRR" at bounding box center [547, 176] width 406 height 16
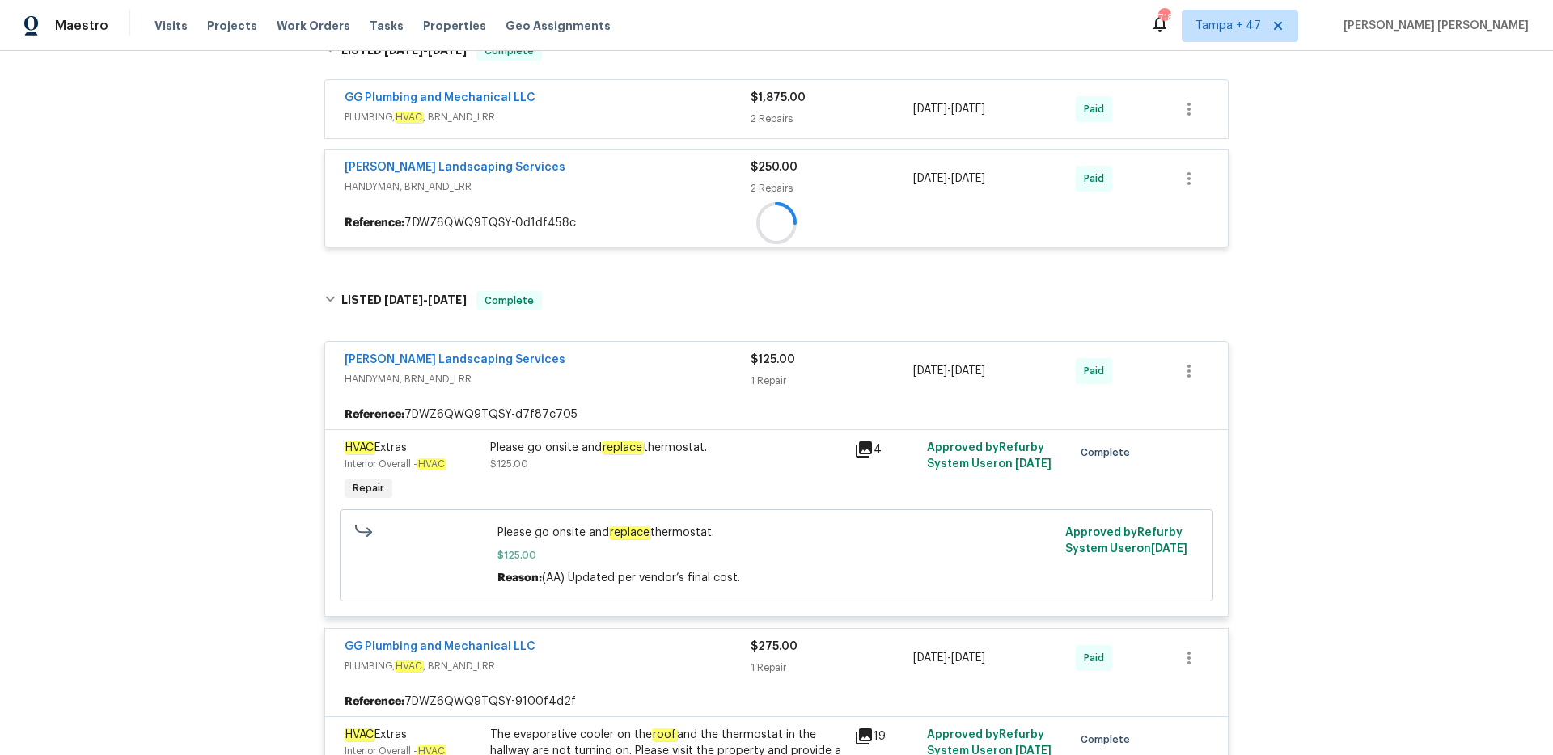
scroll to position [444, 0]
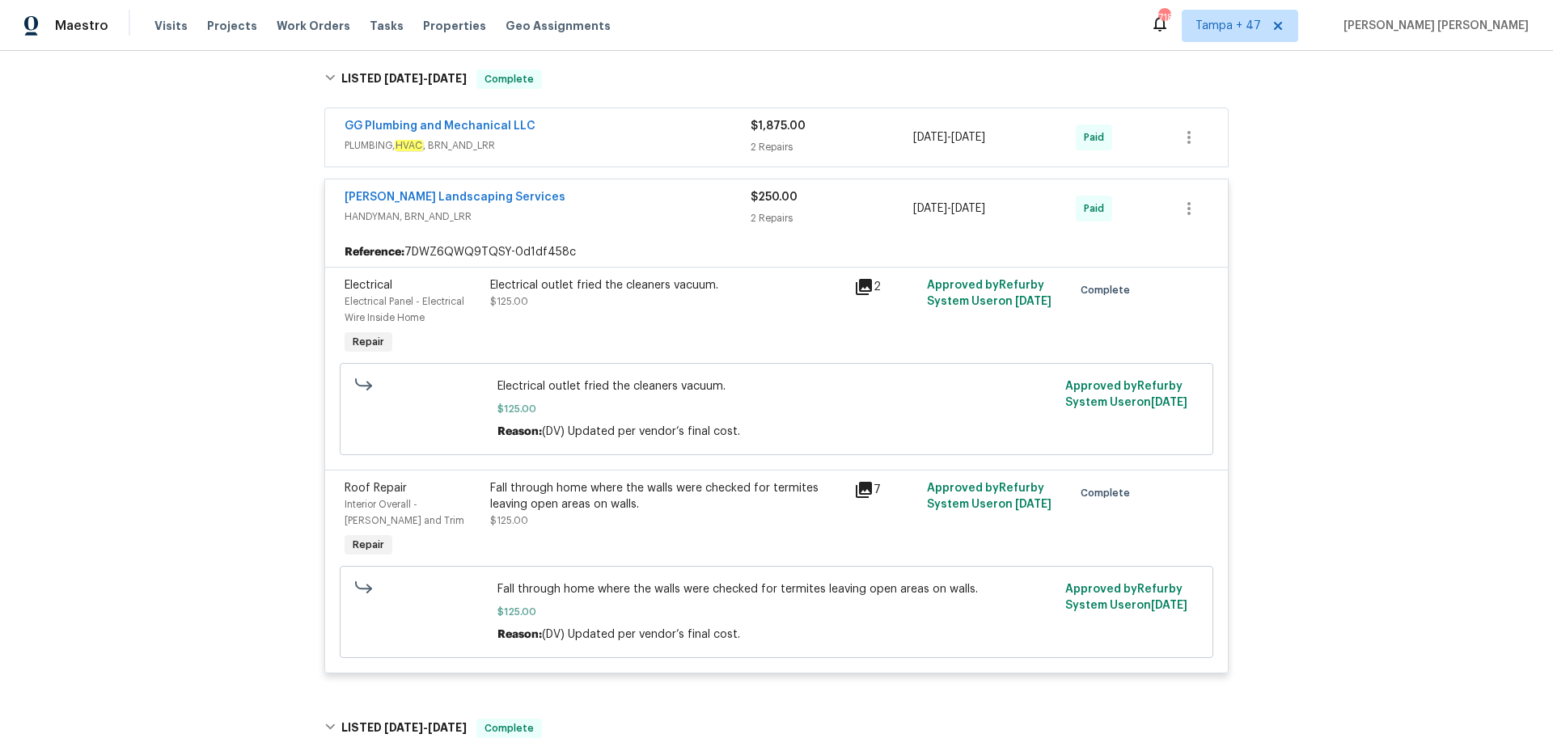
click at [695, 135] on div "GG Plumbing and Mechanical LLC" at bounding box center [547, 127] width 406 height 19
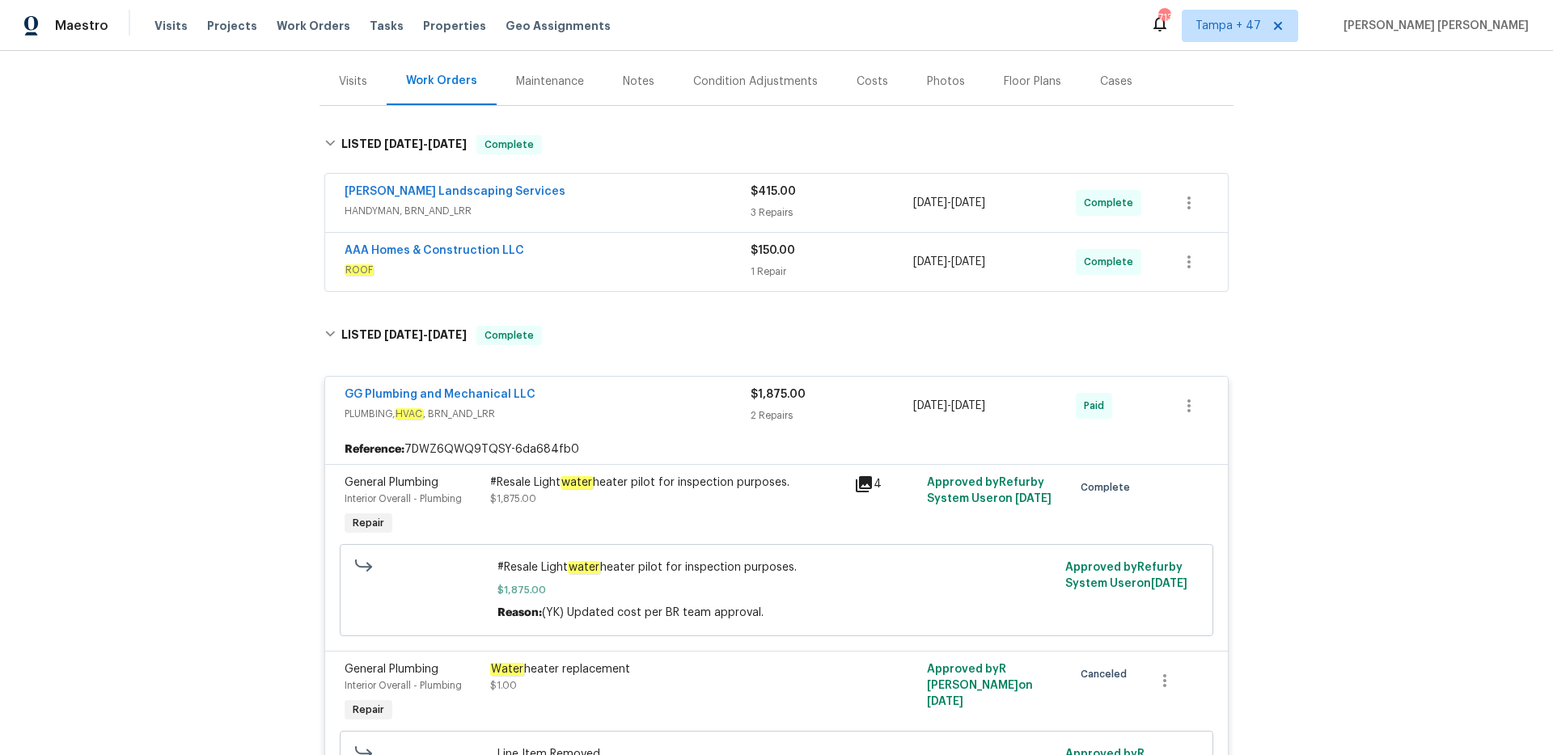
scroll to position [175, 0]
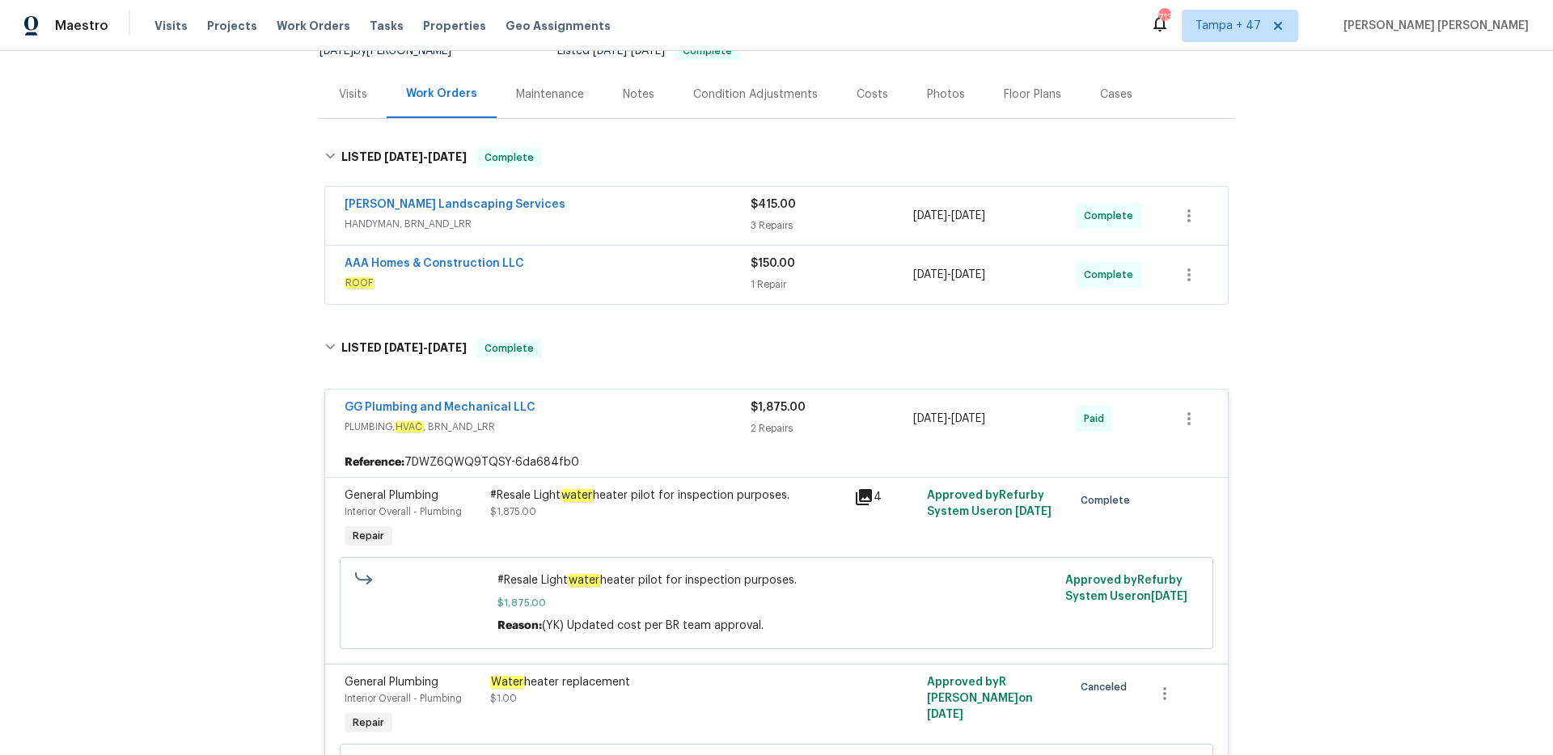
click at [632, 257] on div "AAA Homes & Construction LLC" at bounding box center [547, 265] width 406 height 19
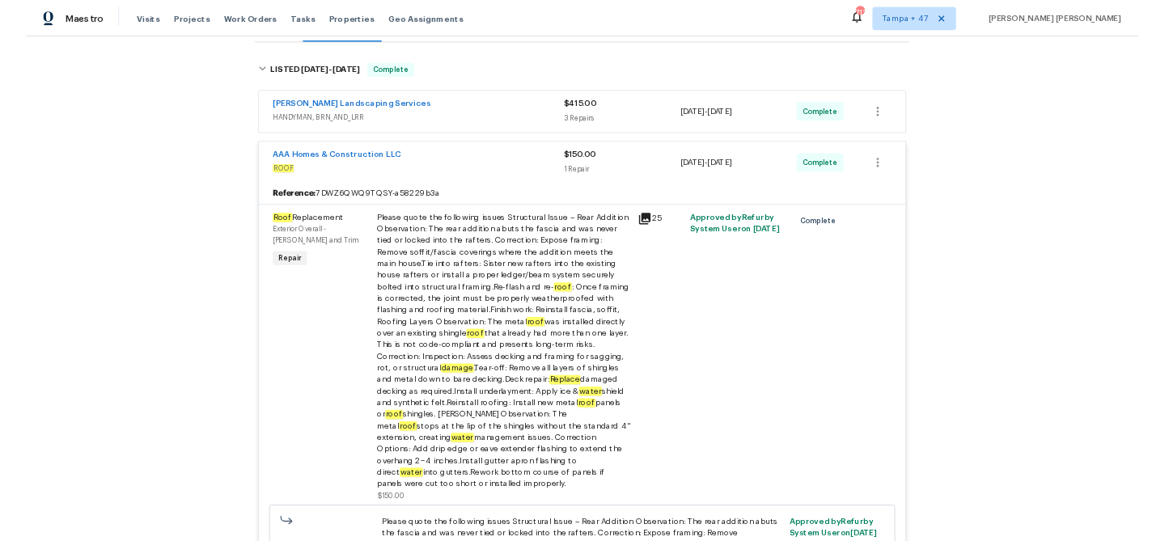
scroll to position [232, 0]
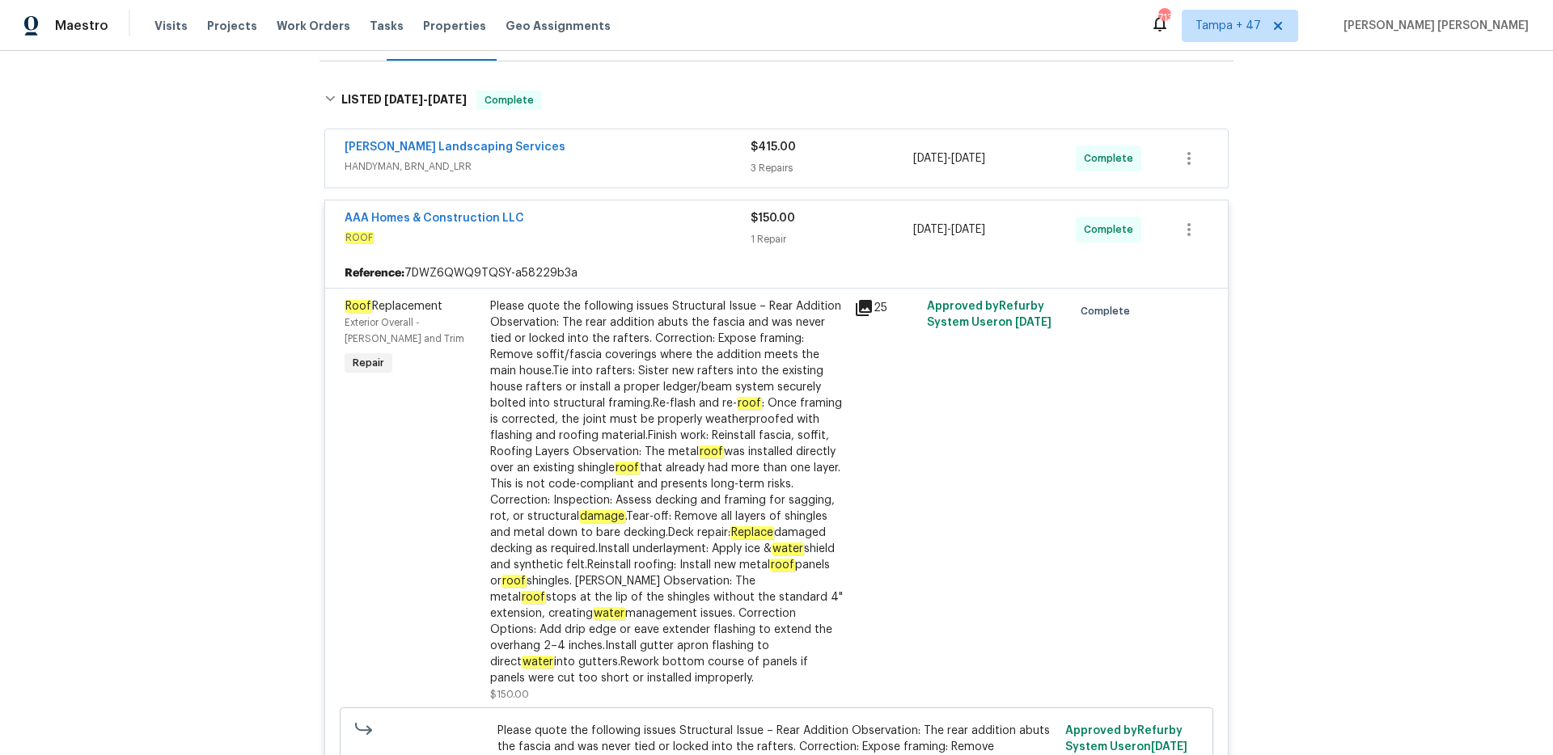
click at [627, 167] on span "HANDYMAN, BRN_AND_LRR" at bounding box center [547, 167] width 406 height 16
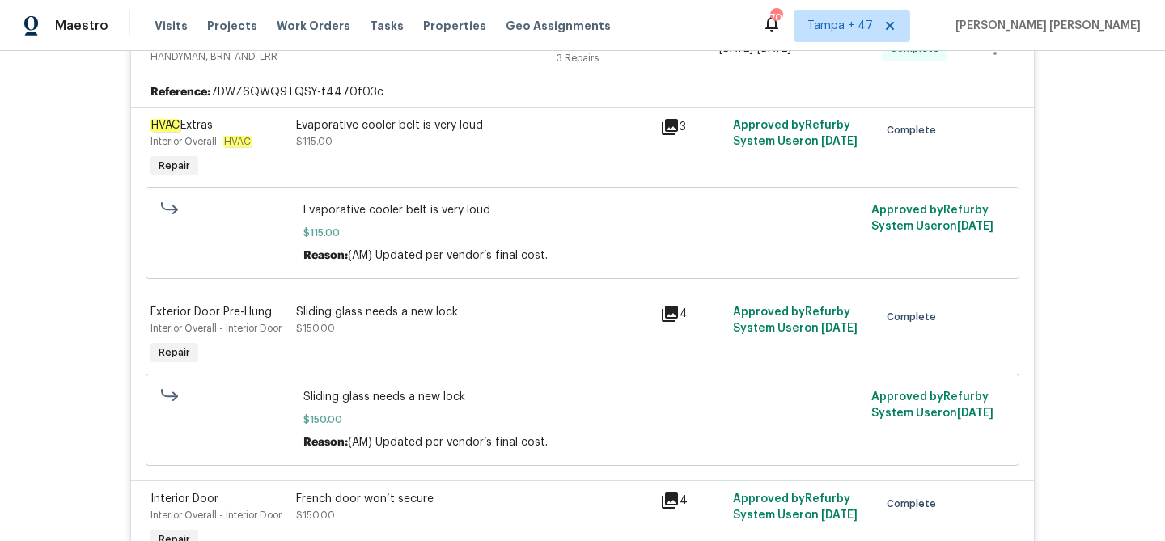
scroll to position [442, 0]
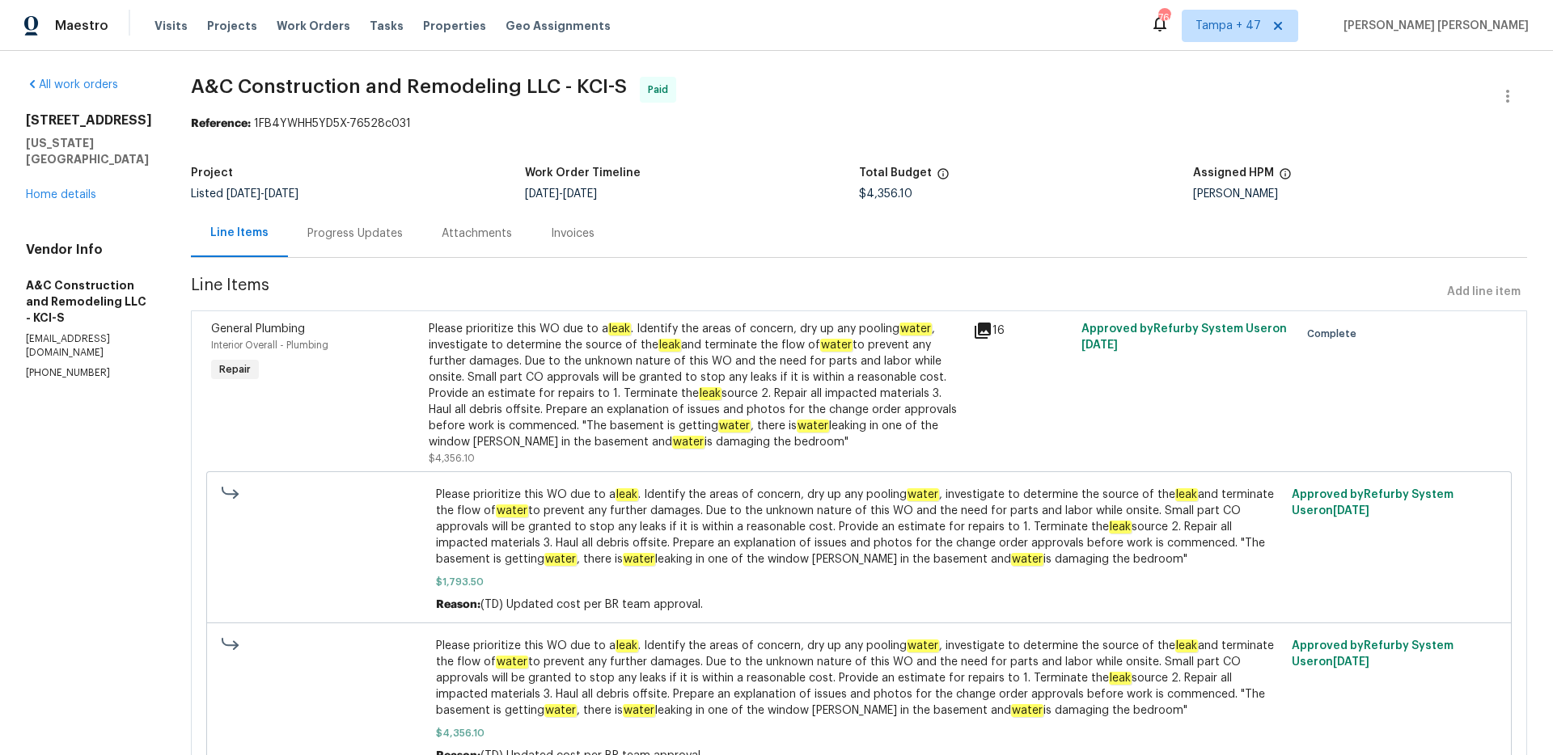
click at [374, 239] on div "Progress Updates" at bounding box center [354, 234] width 95 height 16
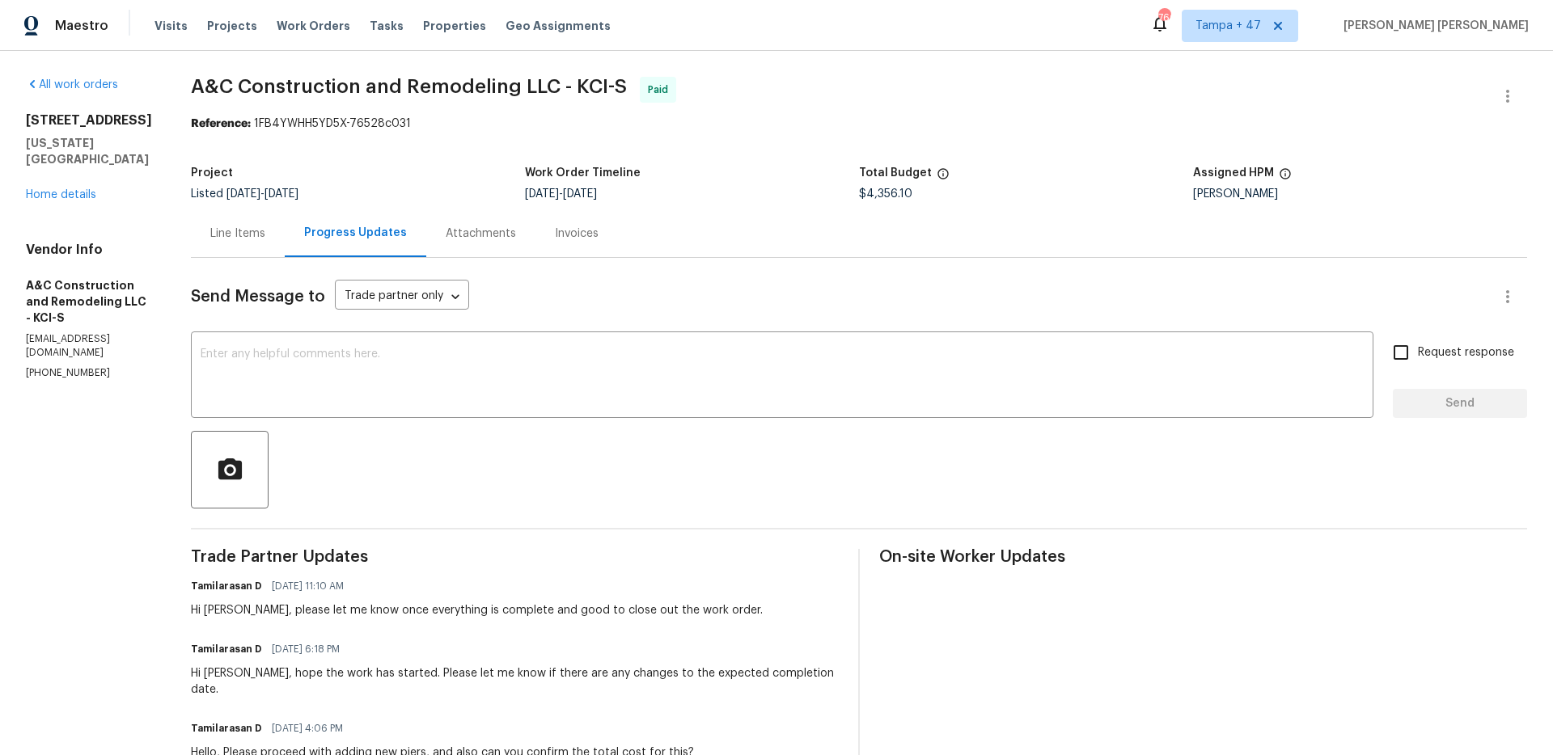
click at [260, 250] on div "Line Items" at bounding box center [238, 233] width 94 height 48
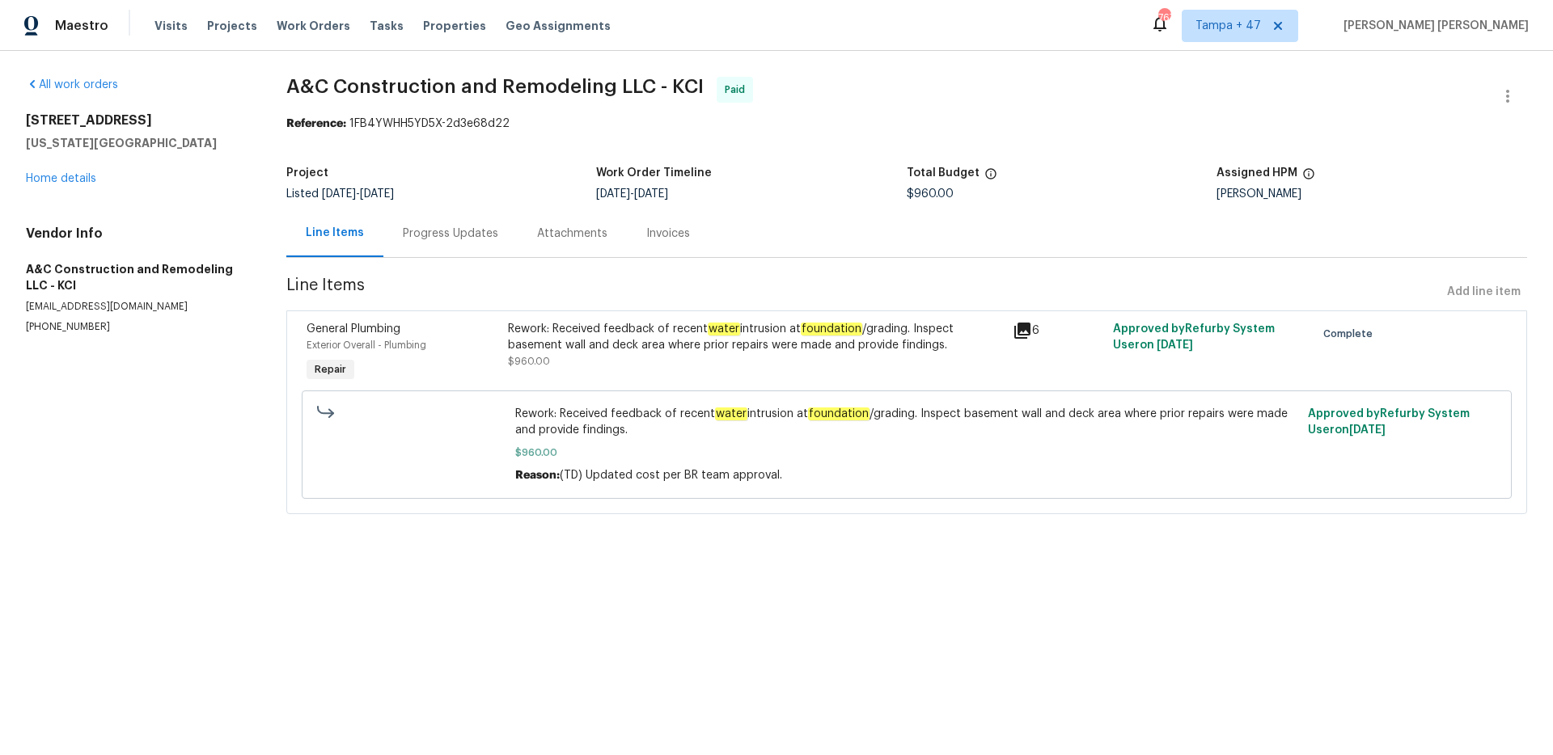
click at [447, 235] on div "Progress Updates" at bounding box center [450, 234] width 95 height 16
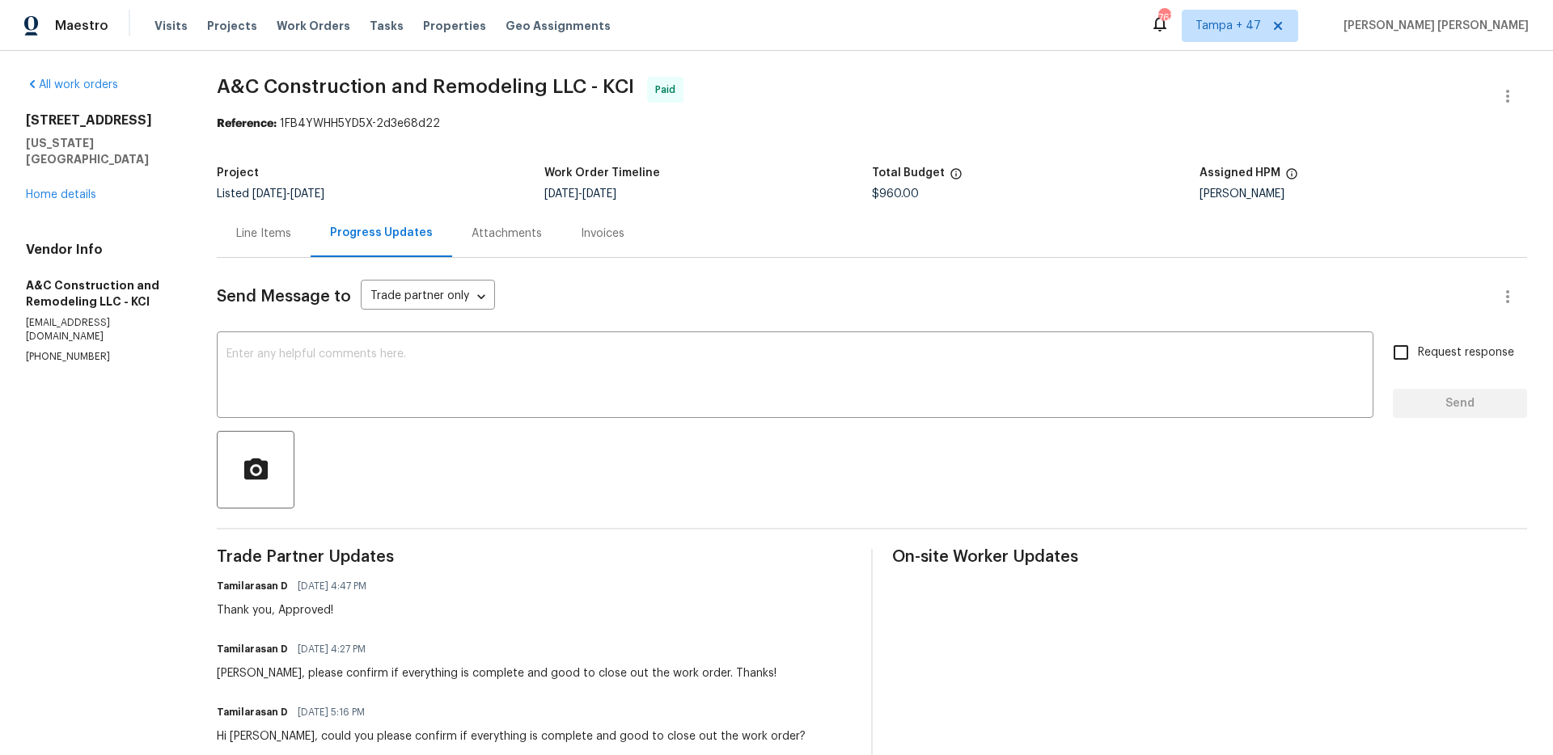
click at [273, 242] on div "Line Items" at bounding box center [263, 234] width 55 height 16
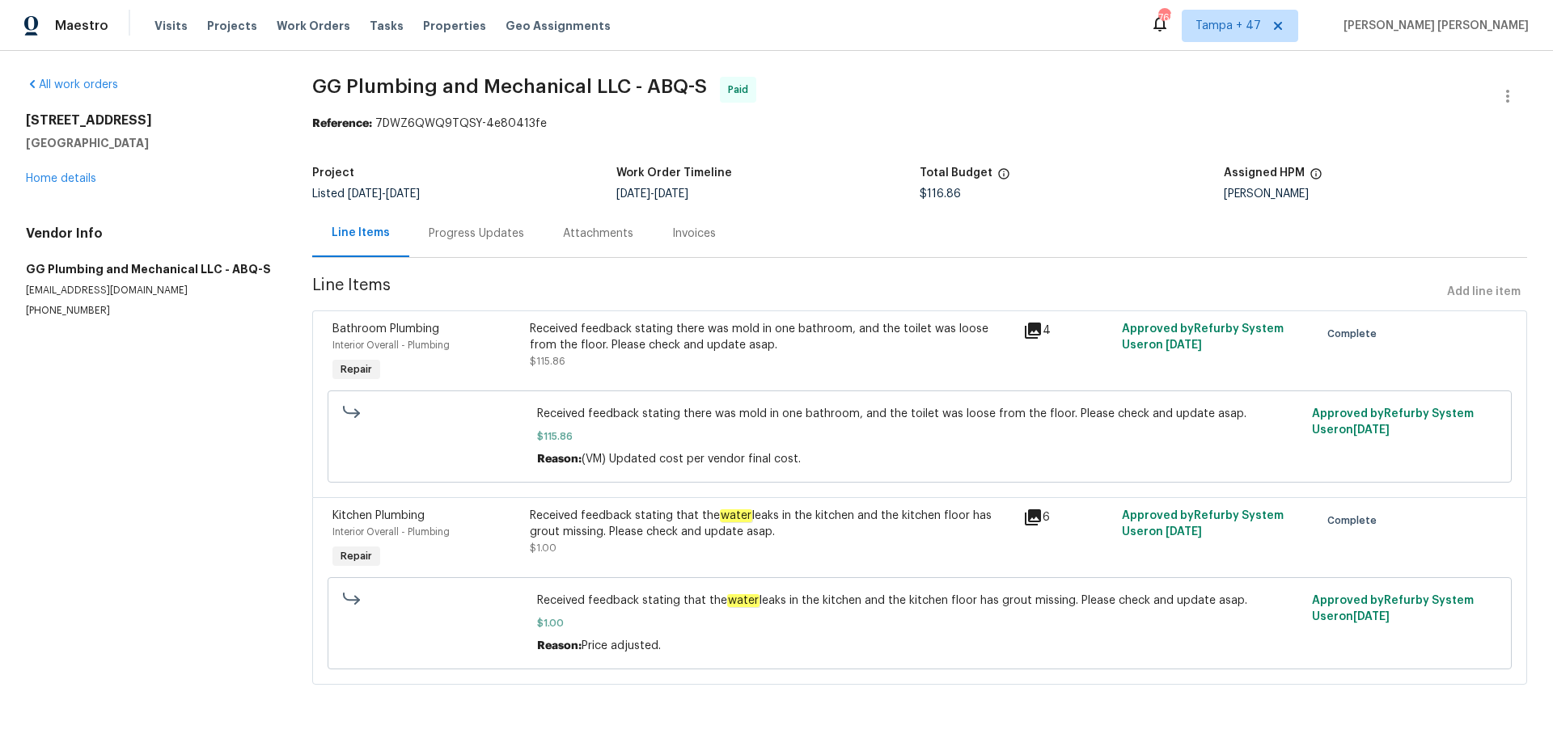
click at [500, 239] on div "Progress Updates" at bounding box center [476, 234] width 95 height 16
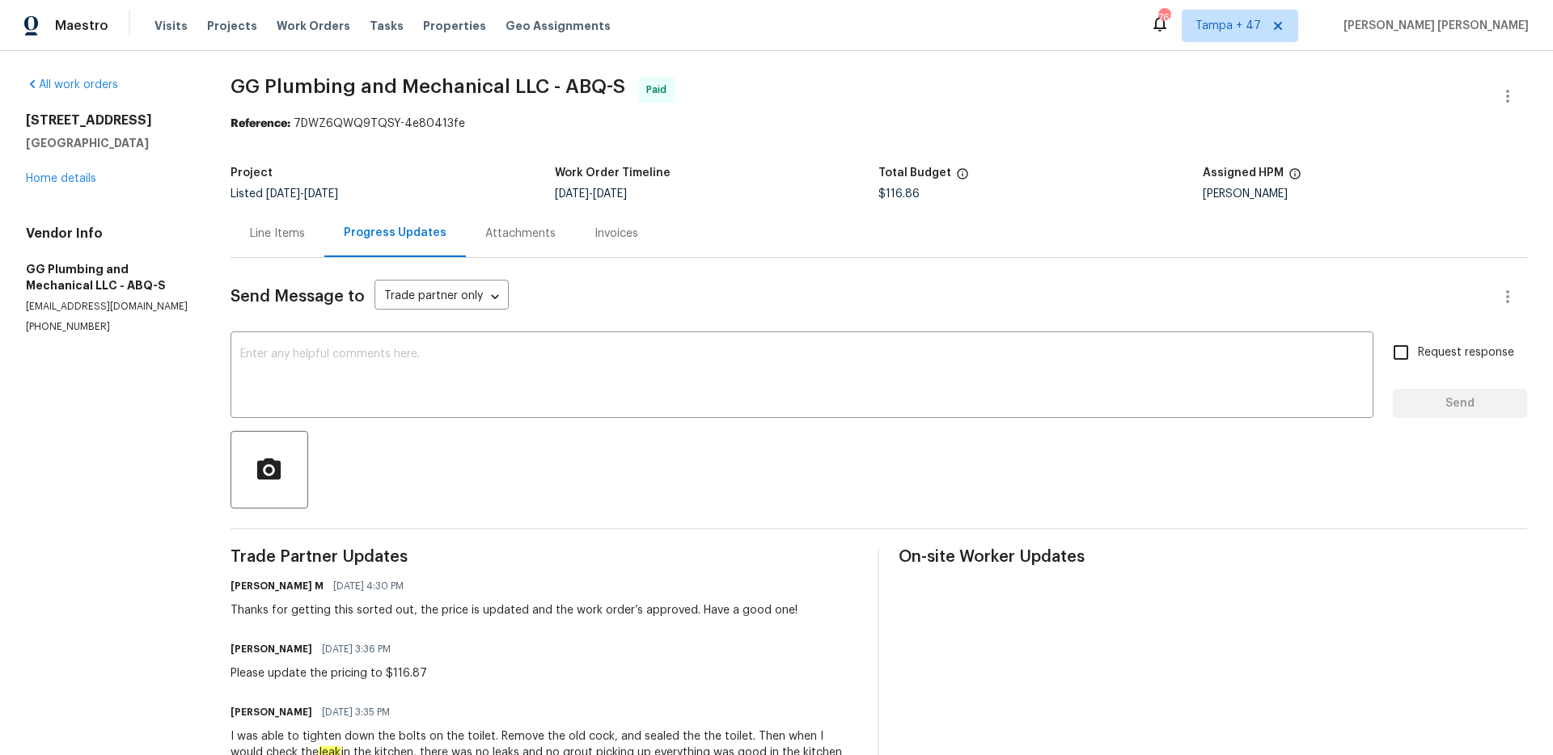
click at [305, 234] on div "Line Items" at bounding box center [277, 234] width 55 height 16
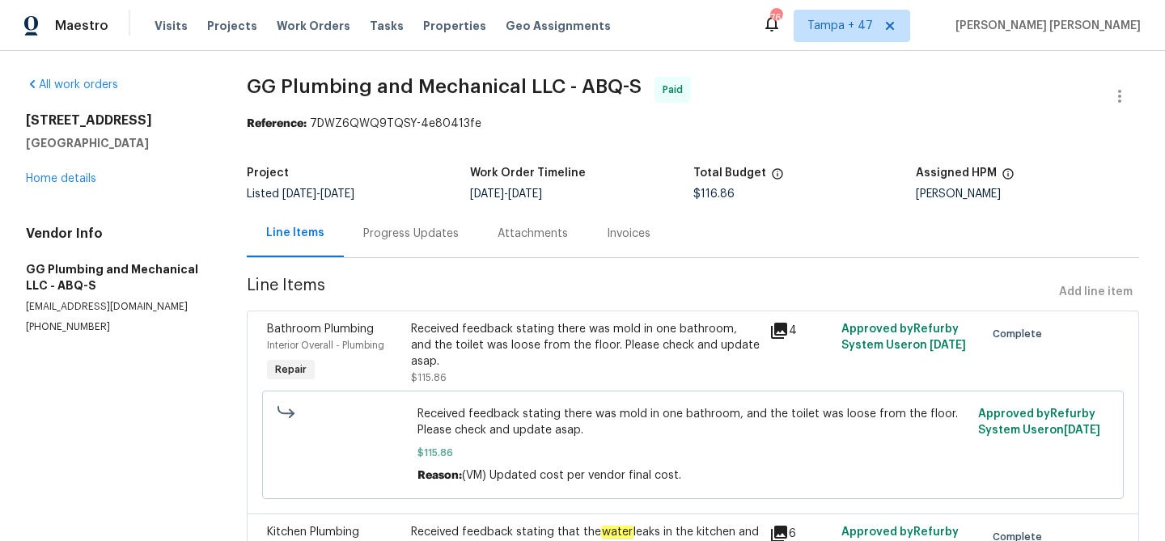
click at [419, 236] on div "Progress Updates" at bounding box center [410, 234] width 95 height 16
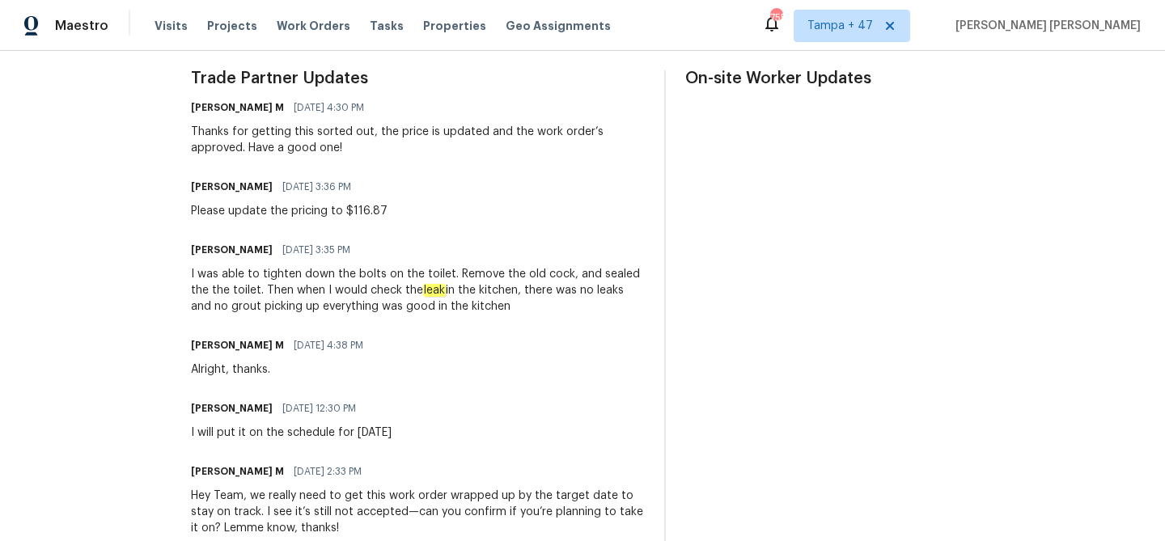
scroll to position [478, 0]
drag, startPoint x: 357, startPoint y: 291, endPoint x: 627, endPoint y: 302, distance: 269.5
click at [627, 302] on div "I was able to tighten down the bolts on the toilet. Remove the old cock, and se…" at bounding box center [418, 291] width 454 height 49
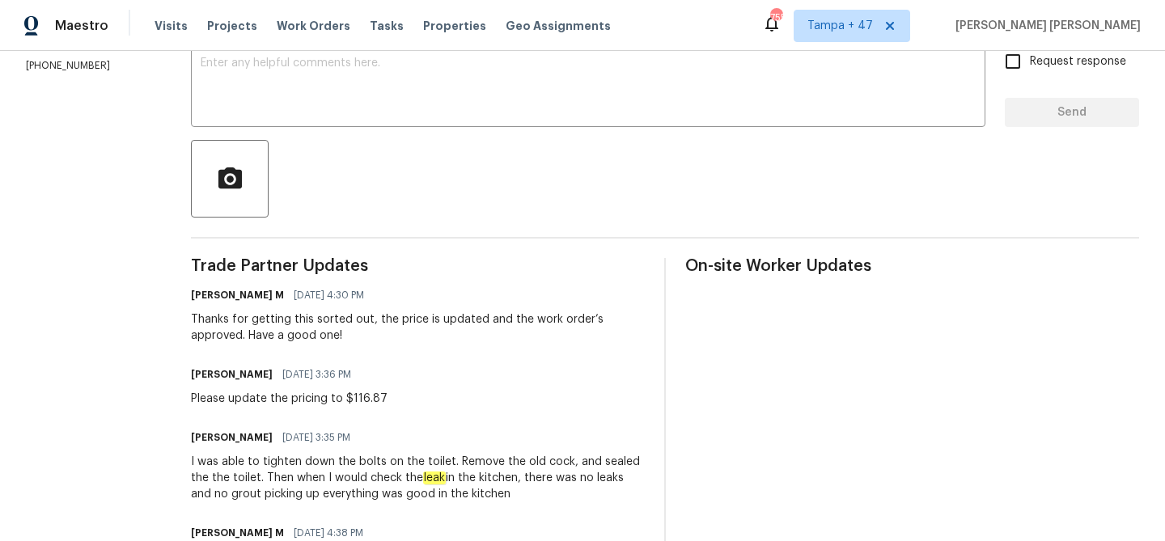
scroll to position [0, 0]
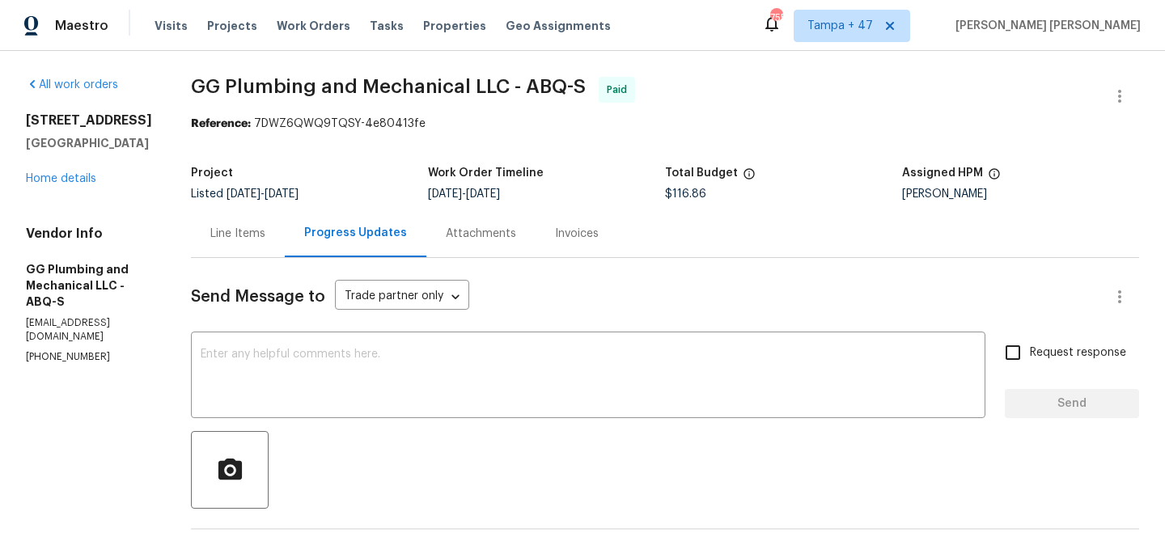
click at [265, 226] on div "Line Items" at bounding box center [237, 234] width 55 height 16
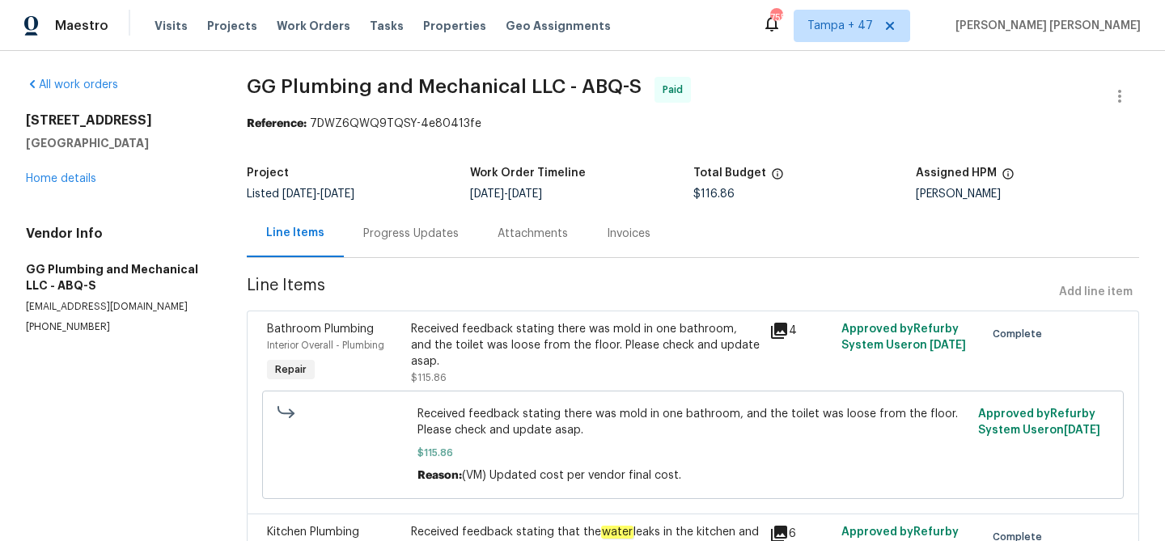
click at [391, 230] on div "Progress Updates" at bounding box center [410, 234] width 95 height 16
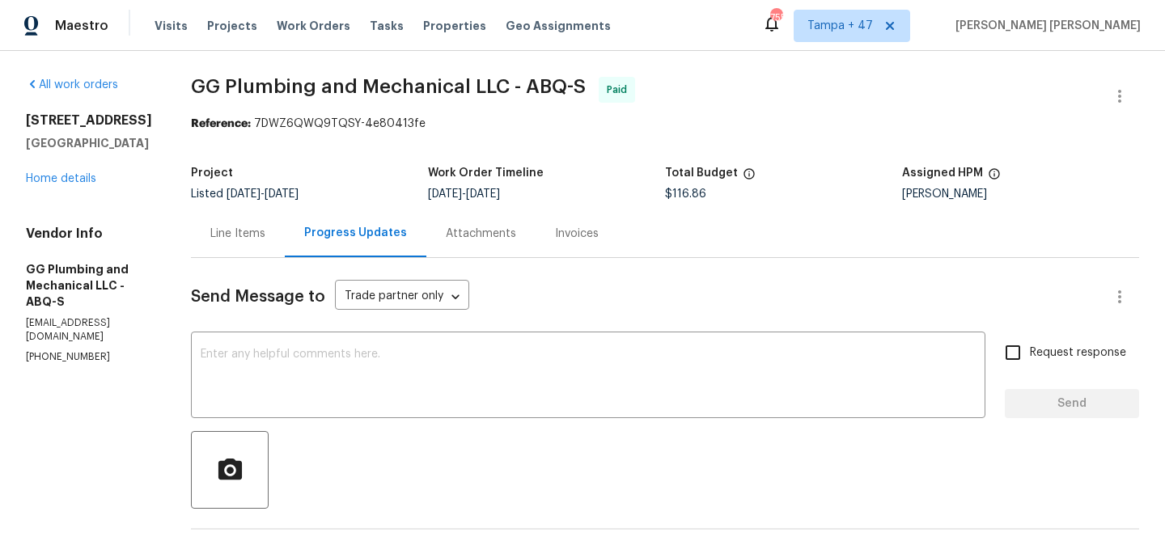
click at [265, 229] on div "Line Items" at bounding box center [237, 234] width 55 height 16
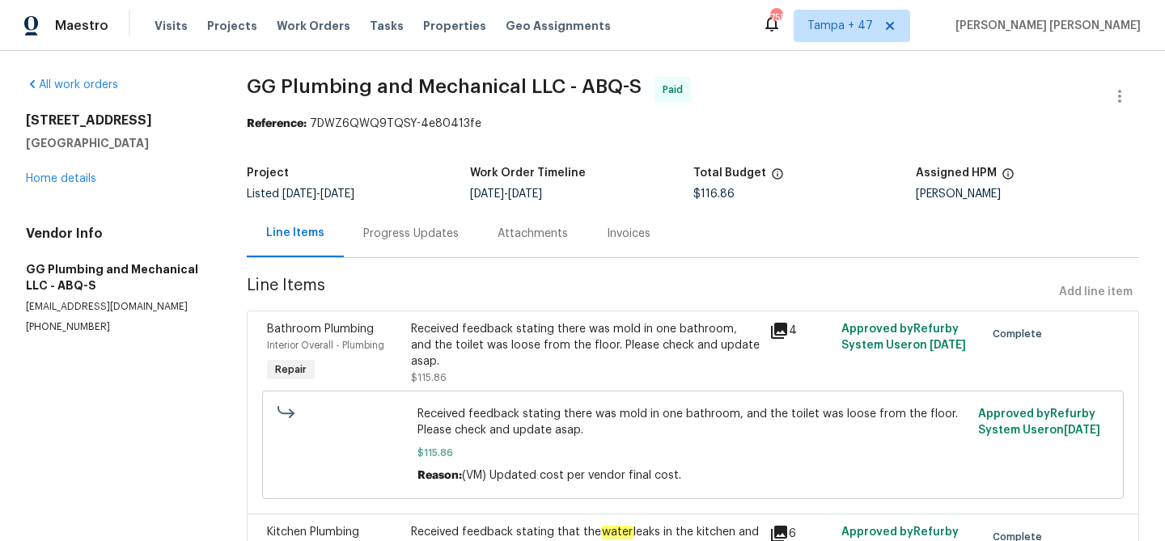
click at [381, 229] on div "Progress Updates" at bounding box center [410, 234] width 95 height 16
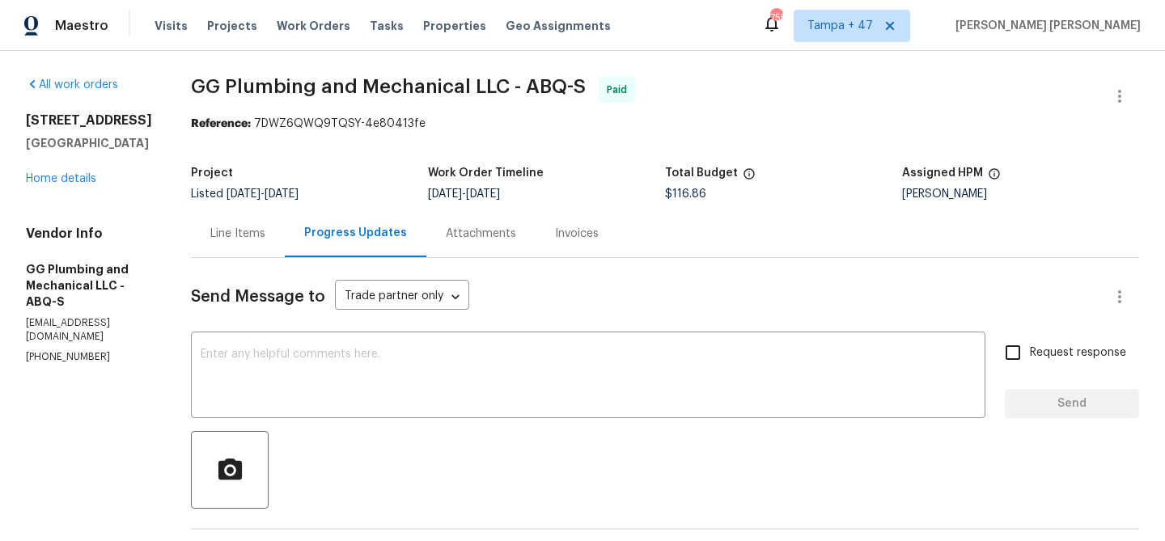
click at [598, 237] on div "Invoices" at bounding box center [577, 234] width 44 height 16
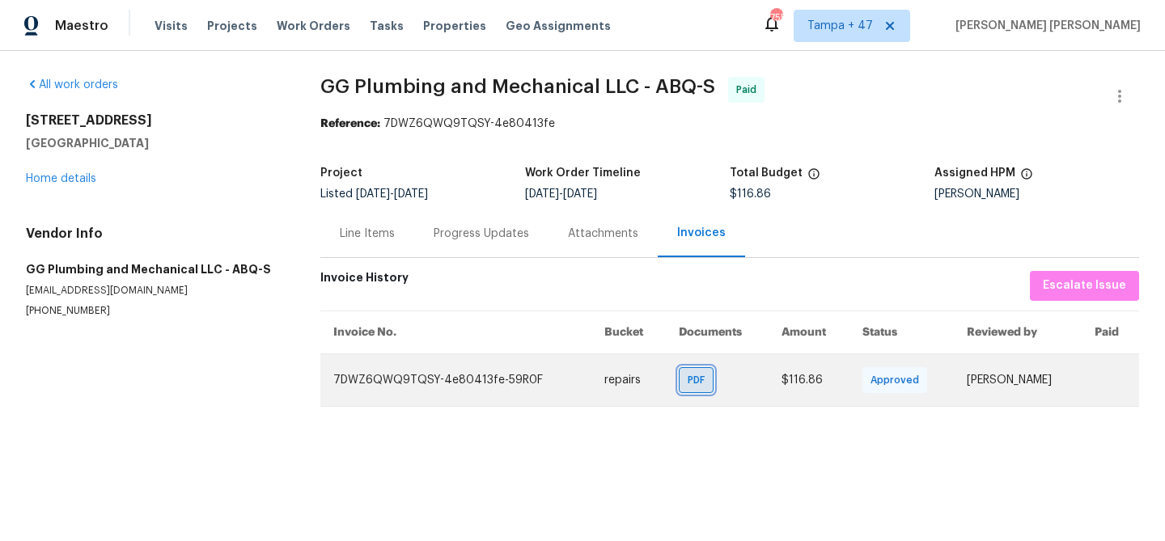
click at [687, 382] on span "PDF" at bounding box center [698, 380] width 23 height 16
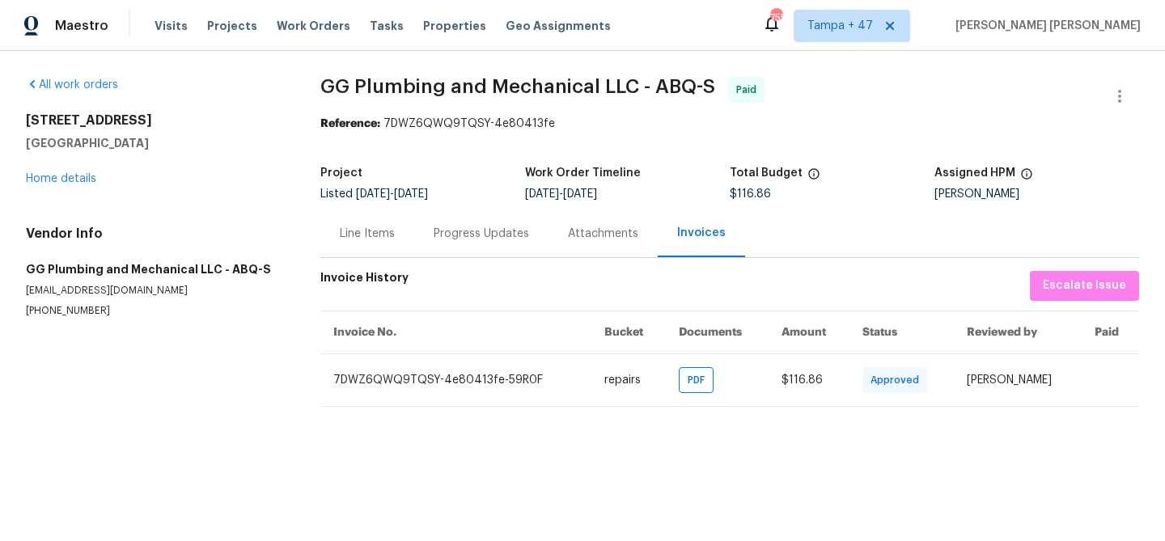
click at [373, 230] on div "Line Items" at bounding box center [367, 234] width 55 height 16
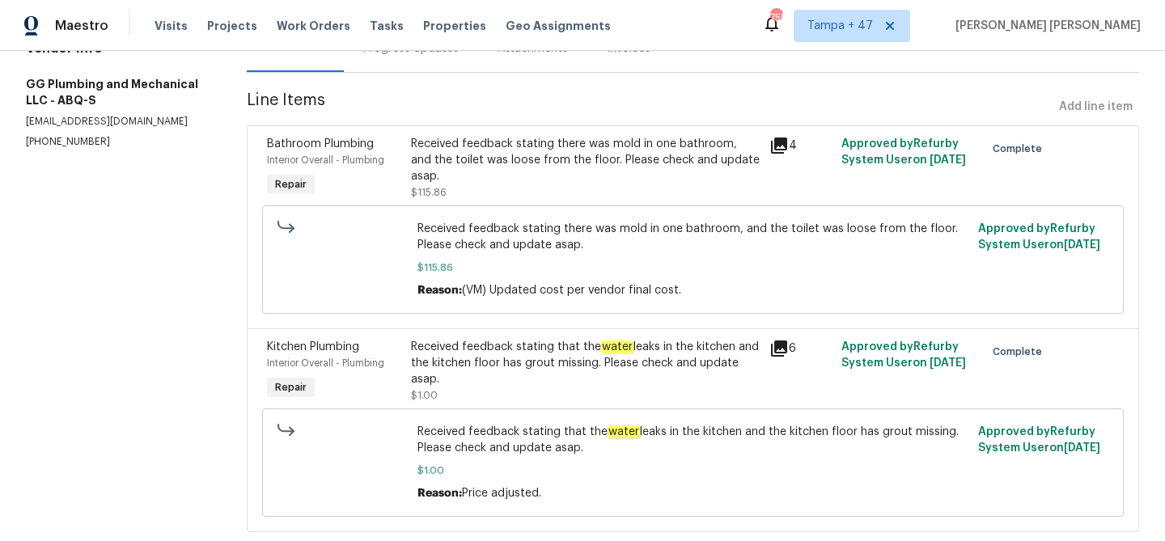
scroll to position [214, 0]
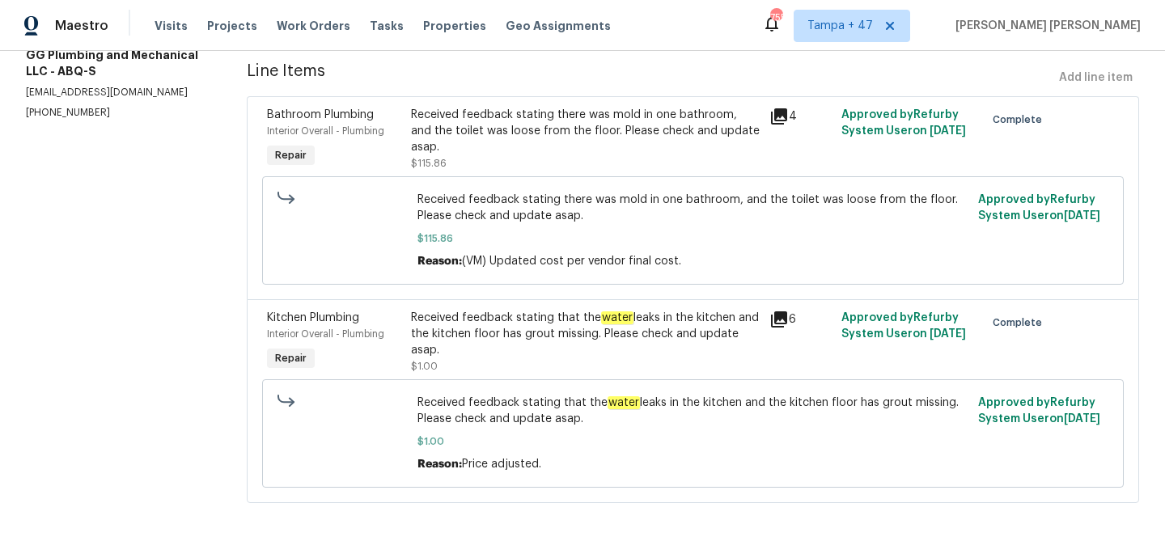
click at [690, 132] on div "Received feedback stating there was mold in one bathroom, and the toilet was lo…" at bounding box center [585, 131] width 349 height 49
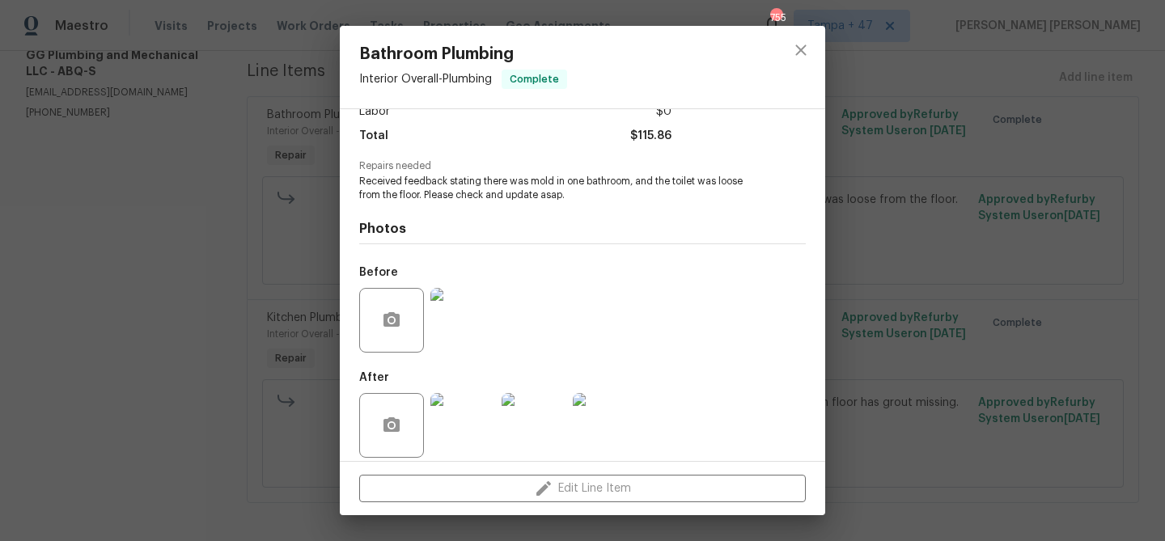
scroll to position [136, 0]
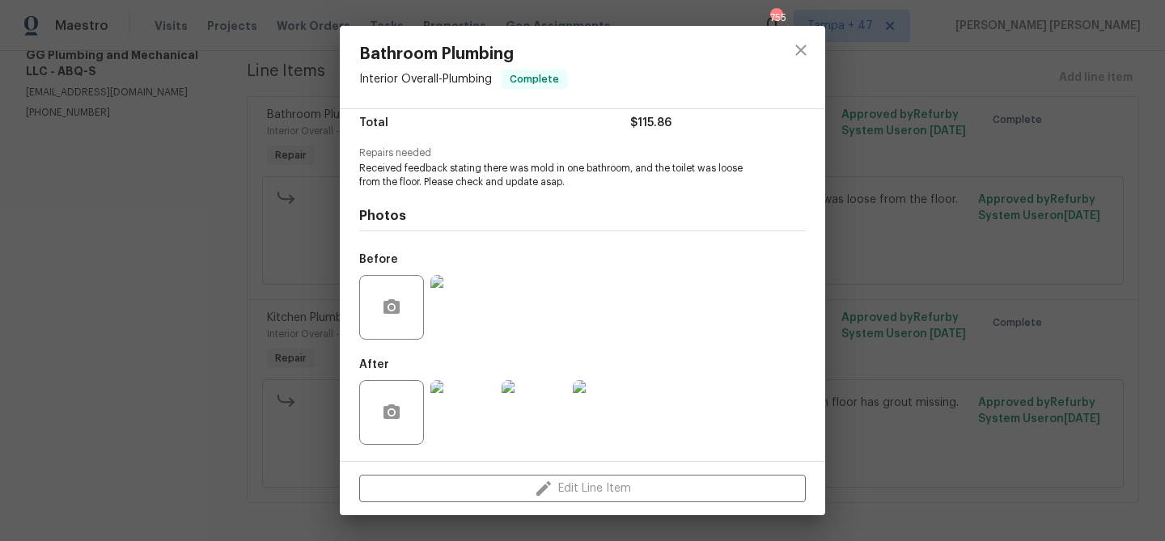
click at [488, 290] on img at bounding box center [462, 307] width 65 height 65
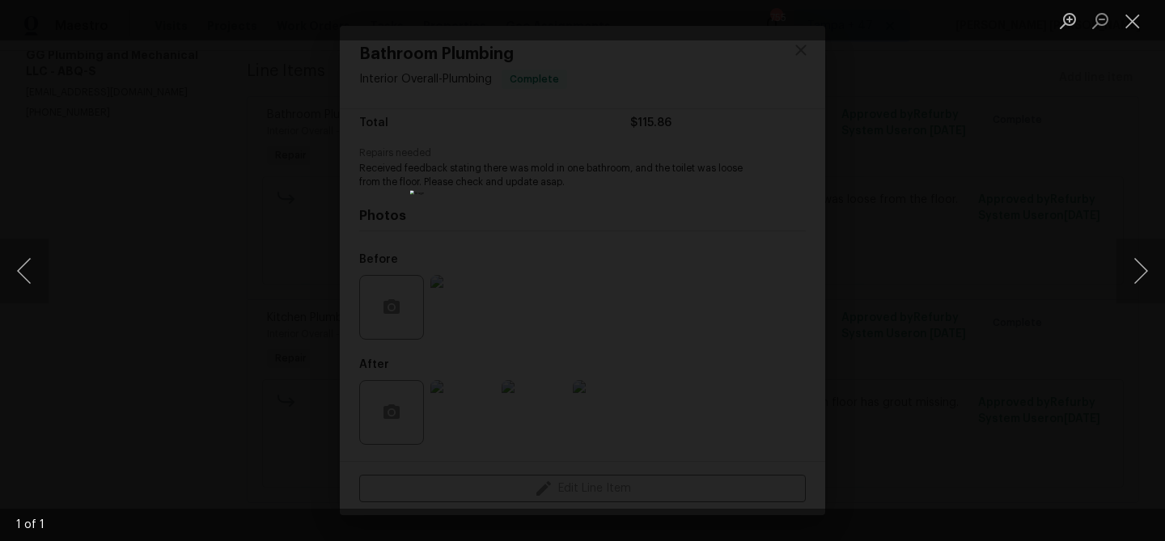
click at [898, 291] on div "Lightbox" at bounding box center [582, 270] width 1165 height 541
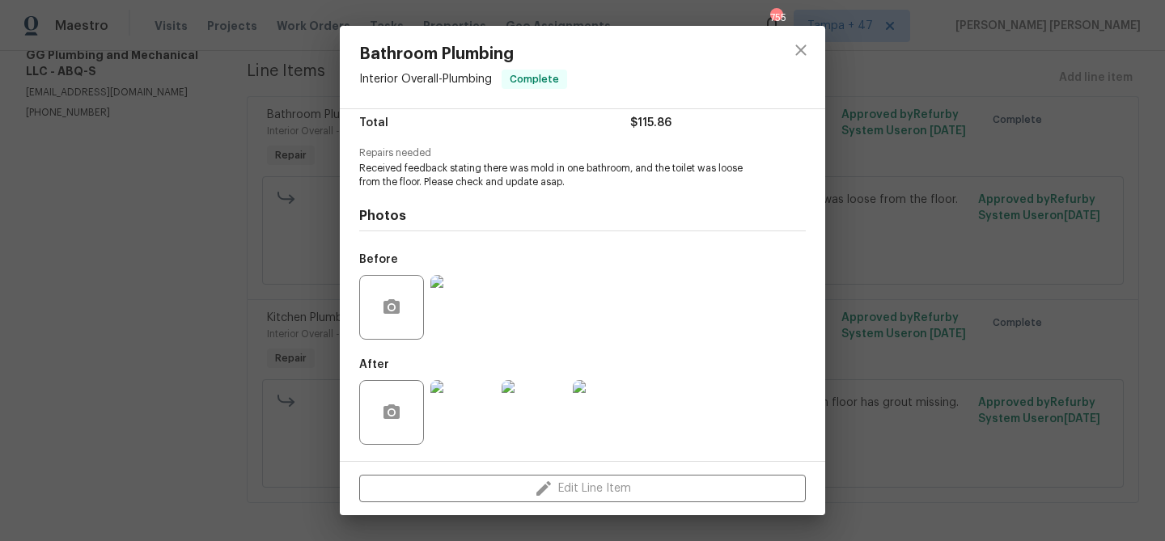
click at [467, 394] on img at bounding box center [462, 412] width 65 height 65
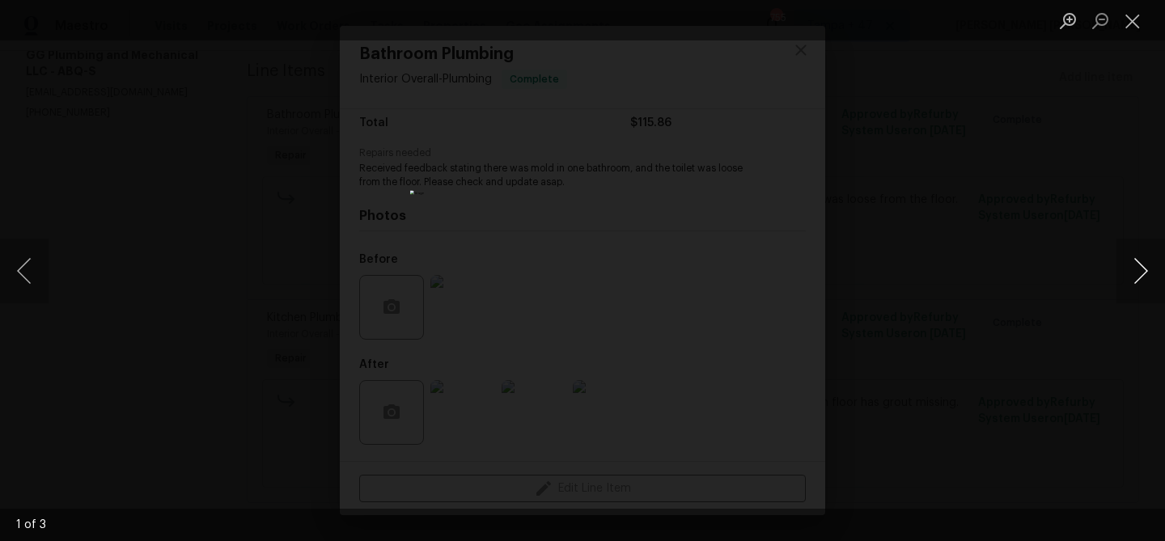
click at [1151, 258] on button "Next image" at bounding box center [1140, 271] width 49 height 65
click at [1097, 314] on div "Lightbox" at bounding box center [582, 270] width 1165 height 541
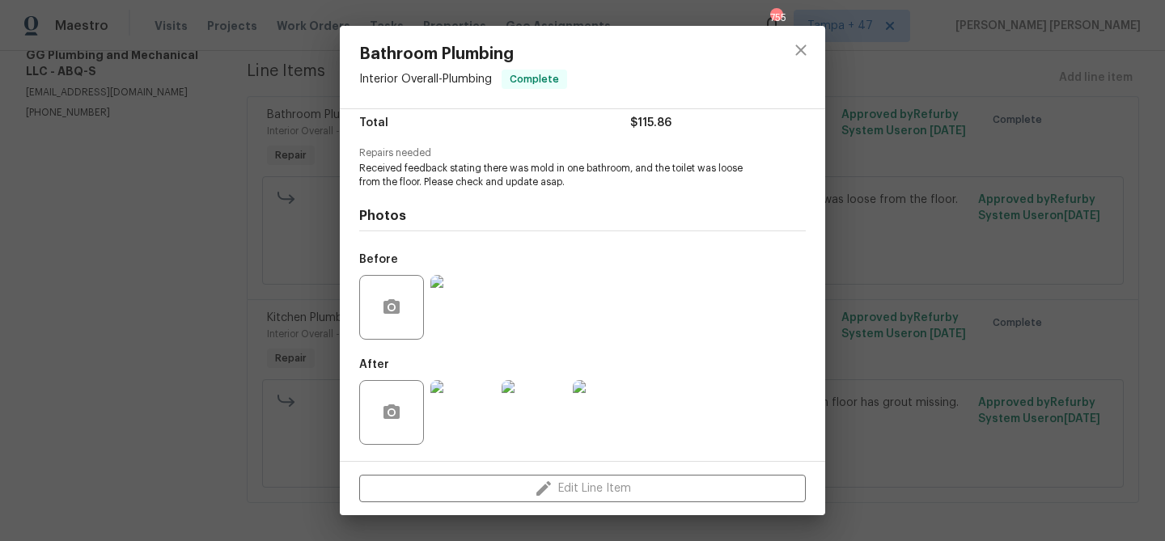
click at [1025, 349] on div "Bathroom Plumbing Interior Overall - Plumbing Complete Vendor GG Plumbing and M…" at bounding box center [582, 270] width 1165 height 541
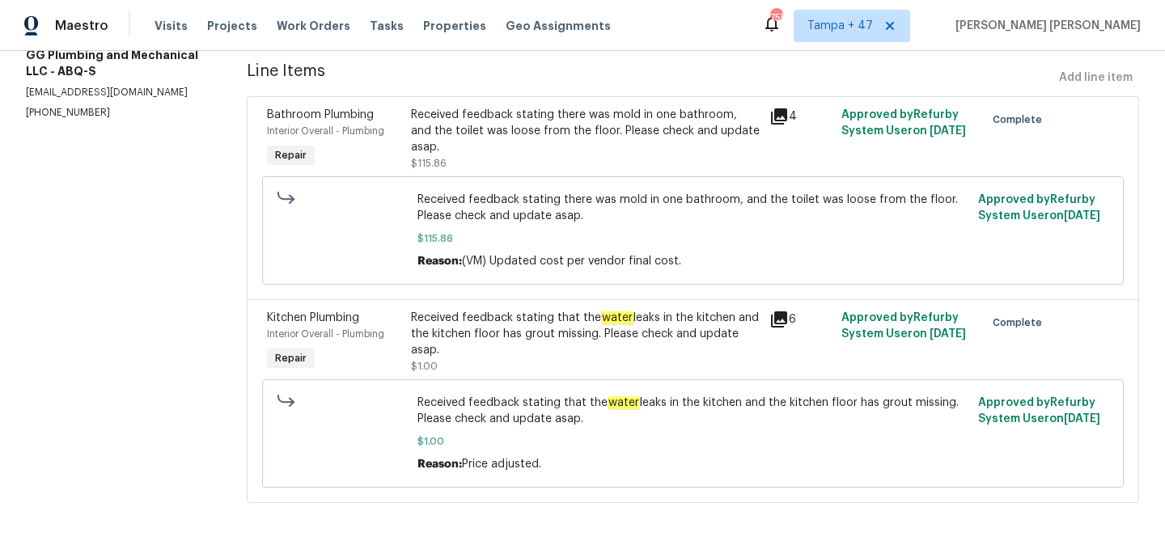
scroll to position [0, 0]
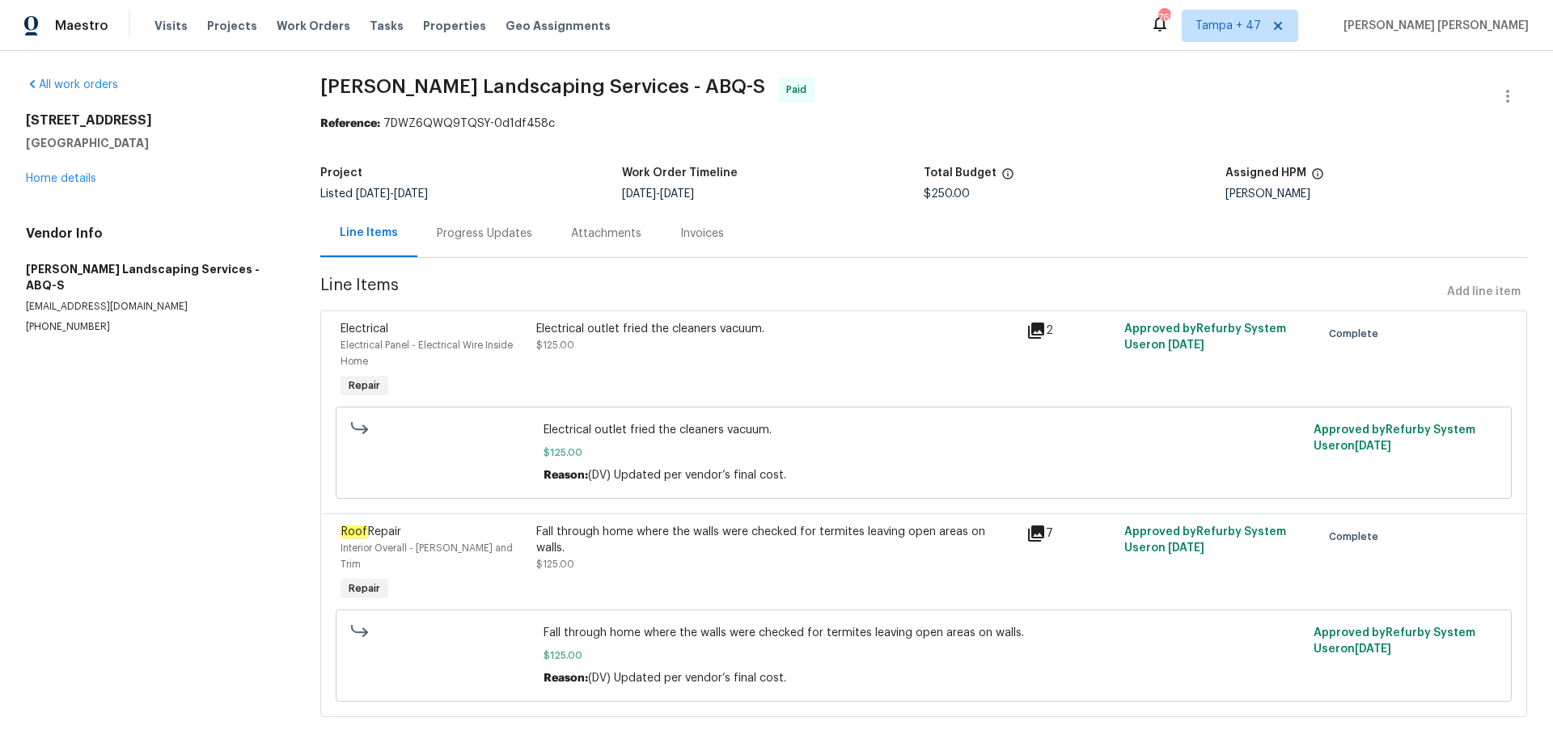
click at [487, 243] on div "Progress Updates" at bounding box center [484, 233] width 134 height 48
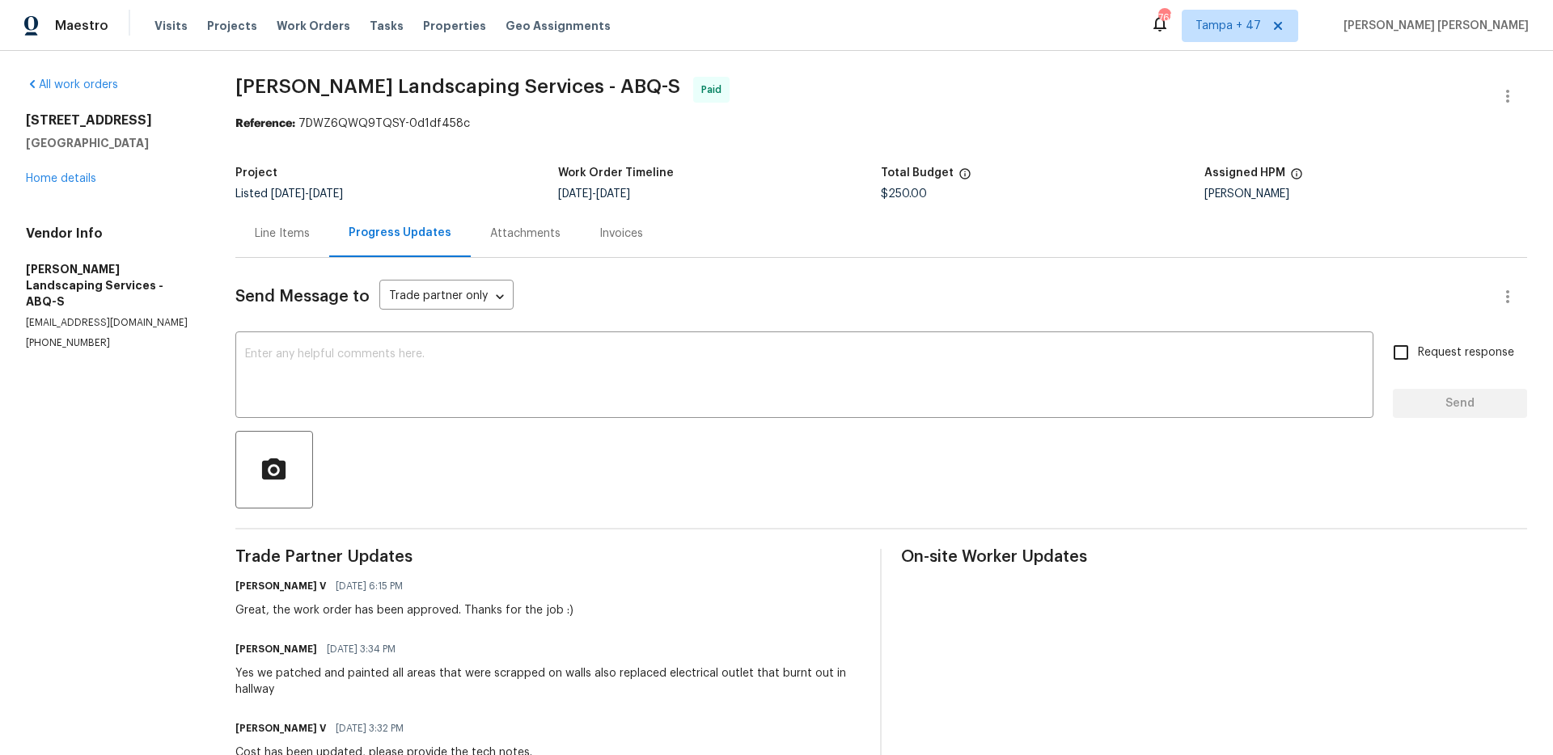
click at [272, 231] on div "Line Items" at bounding box center [282, 234] width 55 height 16
